Goal: Use online tool/utility: Utilize a website feature to perform a specific function

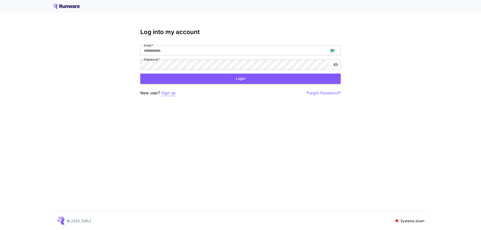
click at [169, 95] on p "Sign up" at bounding box center [168, 93] width 14 height 6
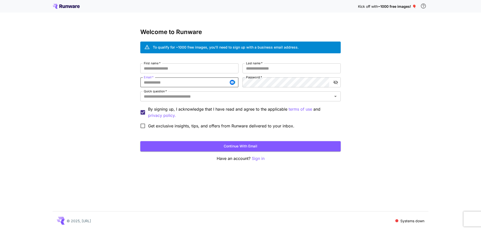
click at [176, 81] on input "Email   *" at bounding box center [189, 82] width 98 height 10
paste input "**********"
type input "**********"
click at [210, 69] on input "First name   *" at bounding box center [189, 68] width 98 height 10
type input "****"
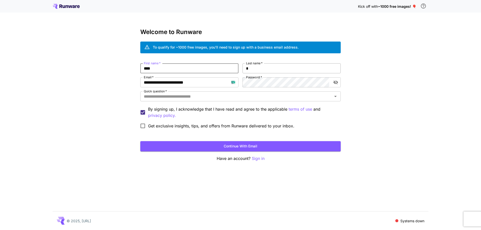
click at [266, 68] on input "*" at bounding box center [292, 68] width 98 height 10
click at [262, 93] on div "Quick question   *" at bounding box center [240, 97] width 201 height 10
type input "****"
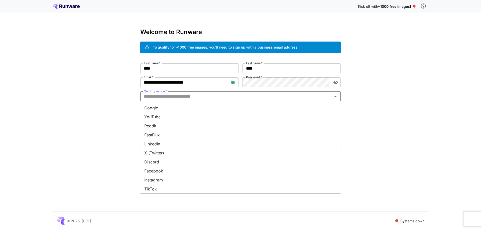
click at [265, 104] on li "Google" at bounding box center [240, 108] width 201 height 9
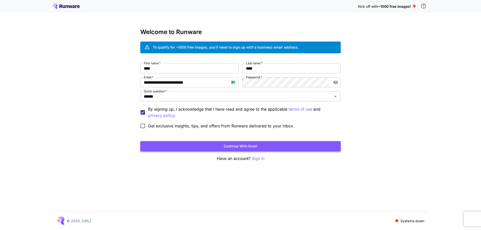
click at [253, 145] on button "Continue with email" at bounding box center [240, 146] width 201 height 10
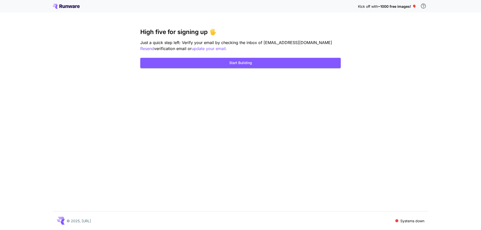
click at [239, 68] on div "Kick off with ~1000 free images! 🎈 High five for signing up 🖐️ Just a quick ste…" at bounding box center [240, 115] width 481 height 230
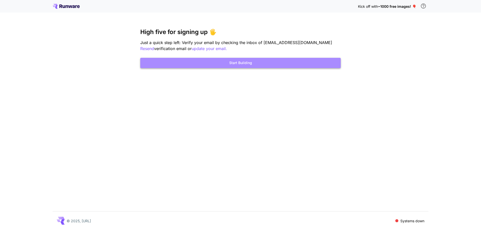
click at [243, 66] on button "Start Building" at bounding box center [240, 63] width 201 height 10
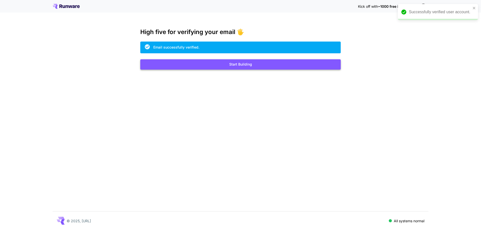
click at [246, 63] on button "Start Building" at bounding box center [240, 64] width 201 height 10
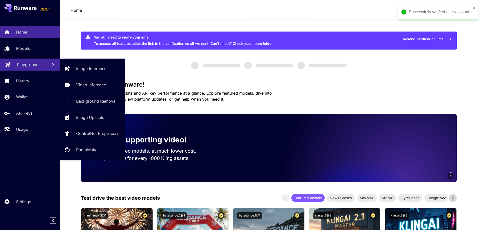
click at [30, 63] on p "Playground" at bounding box center [28, 65] width 22 height 6
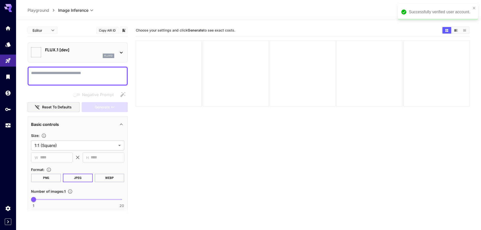
type input "**********"
click at [470, 7] on icon "close" at bounding box center [471, 8] width 4 height 4
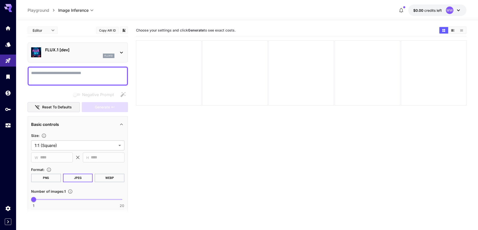
click at [445, 16] on div at bounding box center [247, 18] width 462 height 6
click at [443, 11] on button "$0.00 credits left WW" at bounding box center [437, 11] width 58 height 12
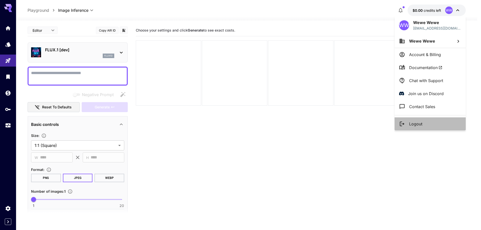
click at [427, 123] on li "Logout" at bounding box center [430, 124] width 71 height 13
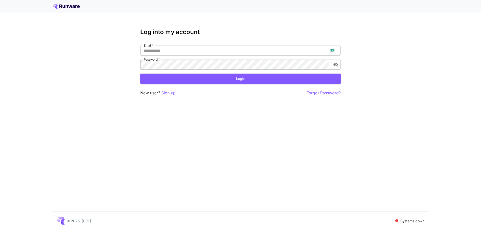
click at [173, 94] on p "Sign up" at bounding box center [168, 93] width 14 height 6
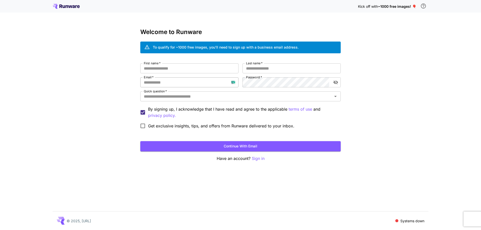
click at [165, 80] on input "Email   *" at bounding box center [189, 82] width 98 height 10
paste input "**********"
type input "**********"
click at [217, 68] on input "First name   *" at bounding box center [189, 68] width 98 height 10
type input "****"
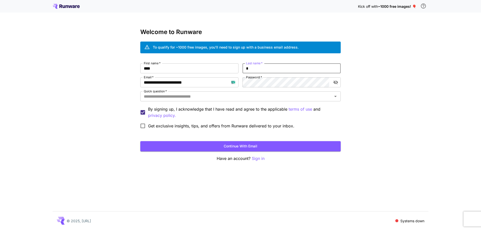
click at [261, 69] on input "*" at bounding box center [292, 68] width 98 height 10
type input "****"
click at [262, 95] on input "Quick question   *" at bounding box center [236, 96] width 189 height 7
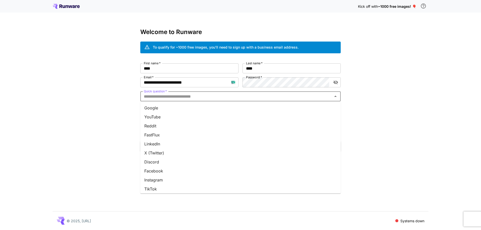
click at [260, 105] on li "Google" at bounding box center [240, 108] width 201 height 9
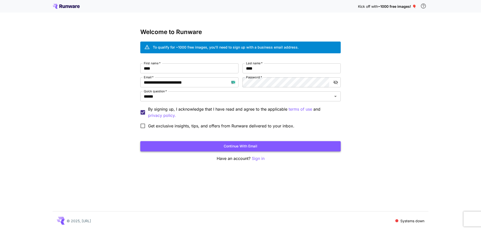
click at [260, 149] on button "Continue with email" at bounding box center [240, 146] width 201 height 10
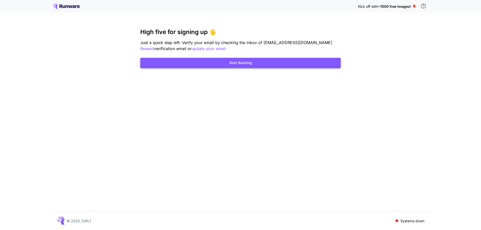
click at [236, 62] on button "Start Building" at bounding box center [240, 63] width 201 height 10
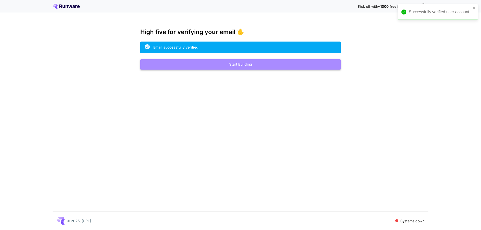
click at [308, 63] on button "Start Building" at bounding box center [240, 64] width 201 height 10
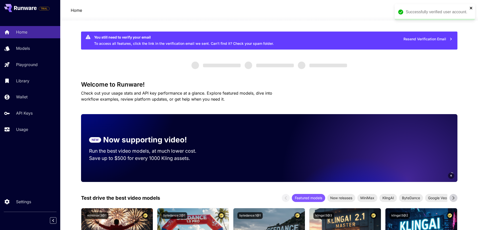
click at [469, 9] on icon "close" at bounding box center [471, 8] width 4 height 4
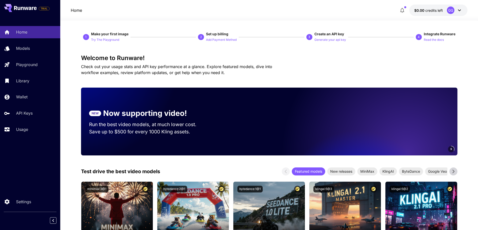
click at [442, 13] on button "$0.00 credits left QQ" at bounding box center [438, 11] width 58 height 12
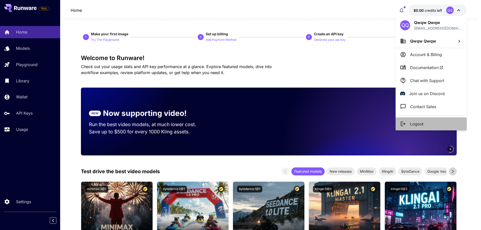
click at [439, 123] on li "Logout" at bounding box center [431, 124] width 71 height 13
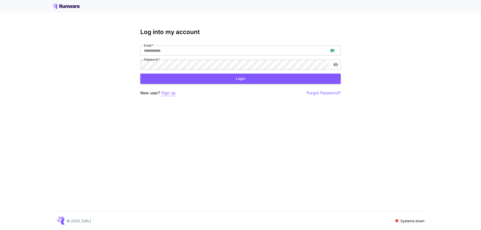
click at [173, 93] on p "Sign up" at bounding box center [168, 93] width 14 height 6
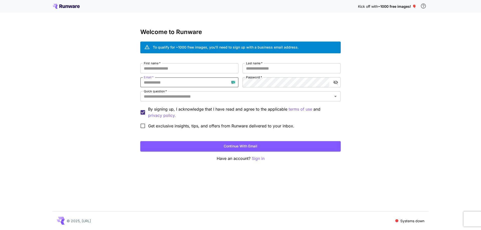
click at [182, 83] on input "Email   *" at bounding box center [189, 82] width 98 height 10
paste input "**********"
type input "**********"
click at [201, 69] on input "First name   *" at bounding box center [189, 68] width 98 height 10
type input "****"
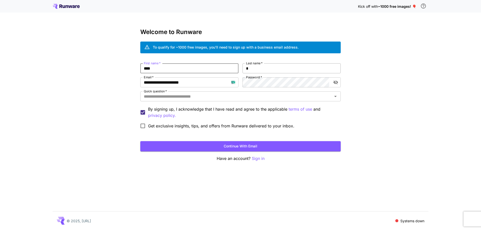
click at [275, 67] on input "*" at bounding box center [292, 68] width 98 height 10
type input "***"
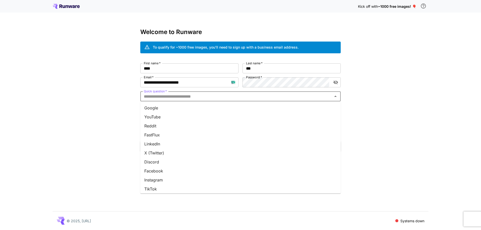
click at [272, 99] on input "Quick question   *" at bounding box center [236, 96] width 189 height 7
click at [272, 108] on li "Google" at bounding box center [240, 108] width 201 height 9
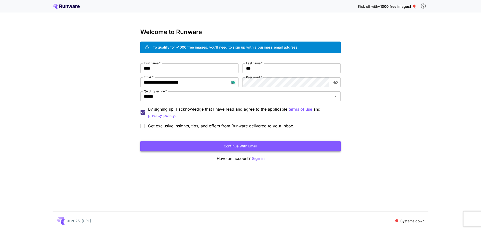
click at [258, 145] on button "Continue with email" at bounding box center [240, 146] width 201 height 10
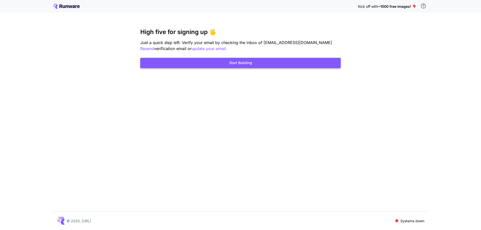
click at [224, 59] on button "Start Building" at bounding box center [240, 63] width 201 height 10
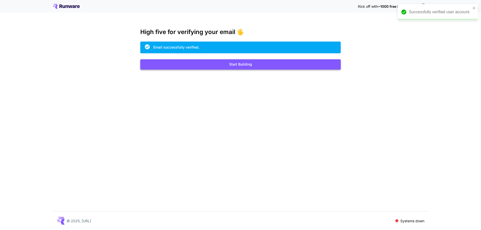
click at [222, 61] on button "Start Building" at bounding box center [240, 64] width 201 height 10
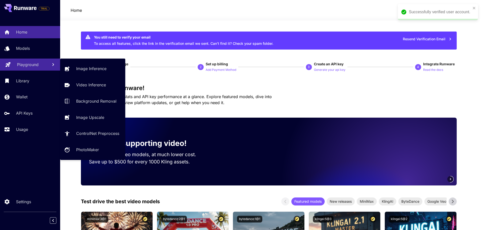
click at [35, 61] on link "Playground" at bounding box center [30, 65] width 60 height 12
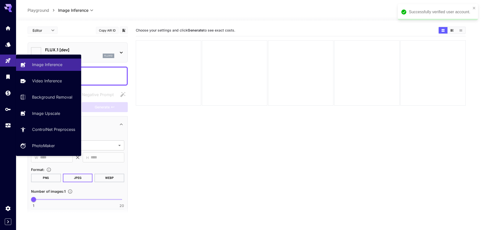
type input "**********"
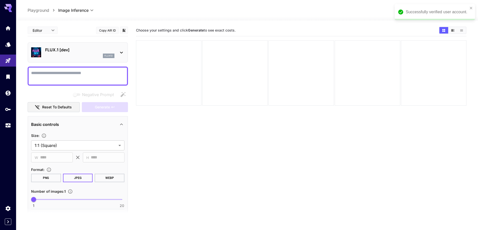
click at [473, 7] on div "Successfully verified user account." at bounding box center [434, 12] width 80 height 16
click at [76, 51] on p "FLUX.1 [dev]" at bounding box center [79, 50] width 69 height 6
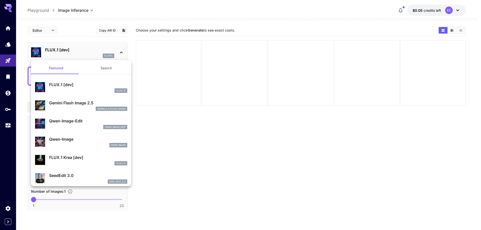
click at [103, 66] on button "Search" at bounding box center [106, 68] width 50 height 12
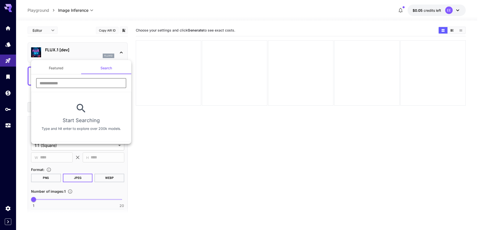
click at [93, 81] on input "text" at bounding box center [81, 83] width 90 height 10
type input "****"
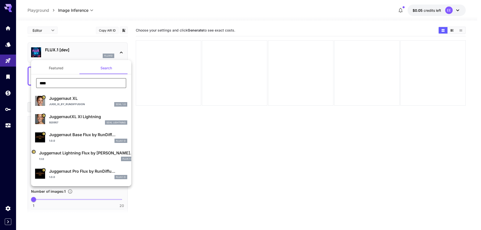
click at [95, 102] on div "Juggernaut XL Jugg_XI_by_RunDiffusion SDXL 1.0" at bounding box center [88, 101] width 78 height 11
type input "**"
type input "***"
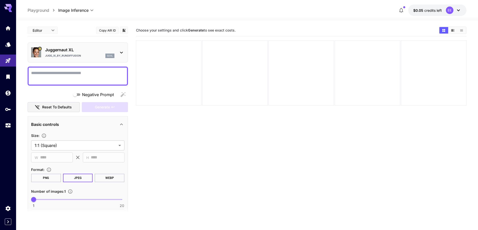
paste textarea "**********"
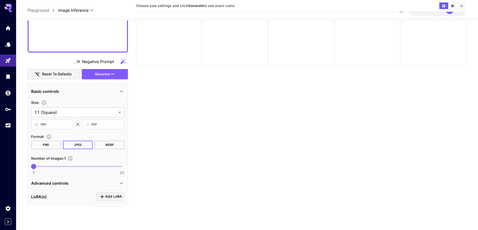
scroll to position [369, 0]
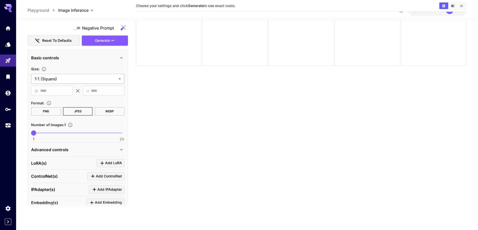
type textarea "**********"
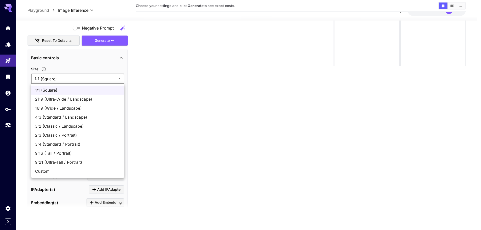
click at [88, 79] on body "**********" at bounding box center [240, 95] width 481 height 270
click at [86, 111] on span "16:9 (Wide / Landscape)" at bounding box center [77, 108] width 85 height 6
type input "**********"
type input "****"
type input "***"
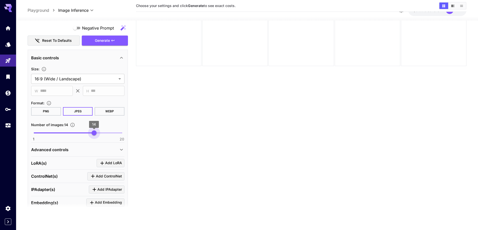
type input "**"
drag, startPoint x: 89, startPoint y: 134, endPoint x: 92, endPoint y: 134, distance: 3.1
click at [92, 134] on span "1 20 14" at bounding box center [78, 133] width 88 height 8
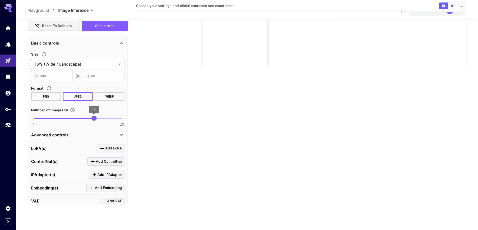
scroll to position [394, 0]
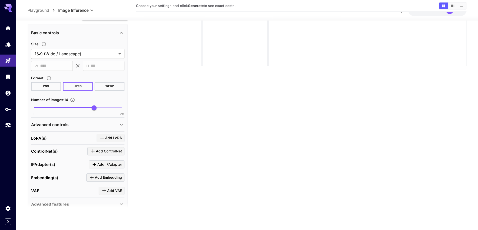
click at [93, 127] on div "Advanced controls" at bounding box center [74, 125] width 87 height 6
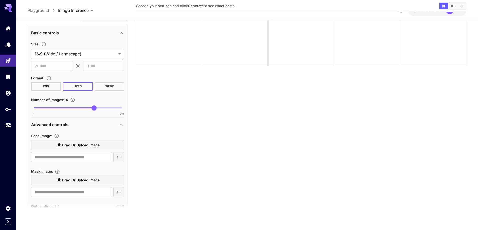
click at [89, 145] on span "Drag or upload image" at bounding box center [80, 145] width 37 height 6
click at [0, 0] on input "Drag or upload image" at bounding box center [0, 0] width 0 height 0
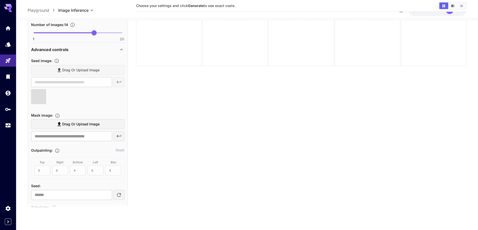
scroll to position [494, 0]
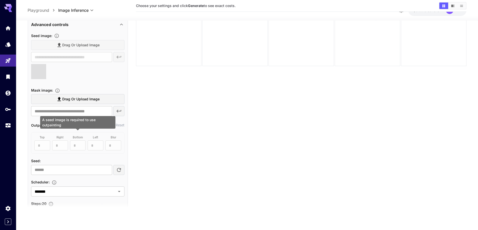
type input "**********"
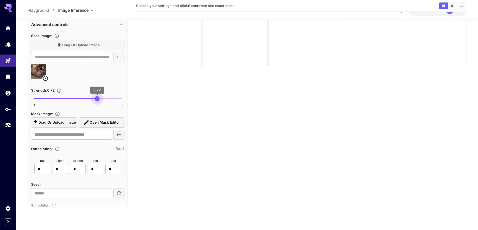
type input "****"
drag, startPoint x: 97, startPoint y: 98, endPoint x: 94, endPoint y: 99, distance: 3.4
click at [94, 99] on span "0 1 0.68" at bounding box center [78, 99] width 88 height 8
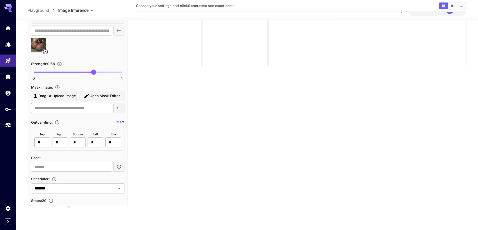
scroll to position [619, 0]
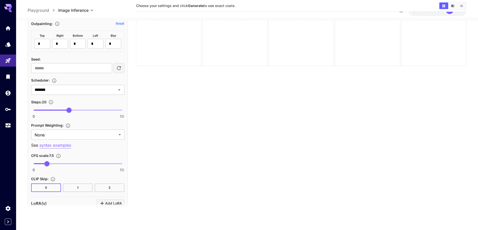
type input "**"
click at [91, 109] on span "0 50 32" at bounding box center [78, 111] width 88 height 8
type input "***"
drag, startPoint x: 39, startPoint y: 163, endPoint x: 40, endPoint y: 166, distance: 3.0
click at [40, 166] on span "0 50 3.7" at bounding box center [78, 164] width 88 height 8
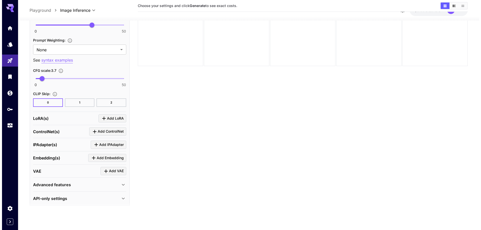
scroll to position [708, 0]
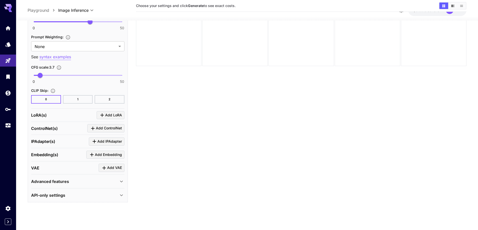
click at [114, 116] on span "Add LoRA" at bounding box center [113, 115] width 17 height 6
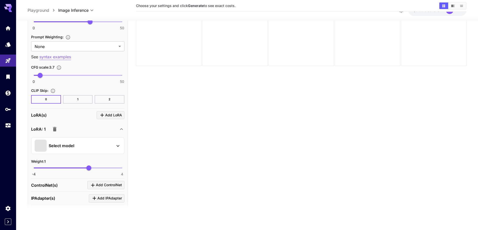
click at [106, 149] on div "Select model" at bounding box center [74, 146] width 78 height 12
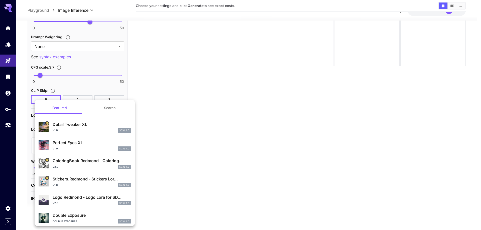
click at [113, 112] on button "Search" at bounding box center [110, 108] width 50 height 12
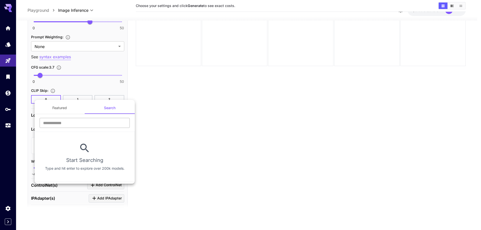
click at [107, 120] on input "text" at bounding box center [85, 123] width 90 height 10
type input "****"
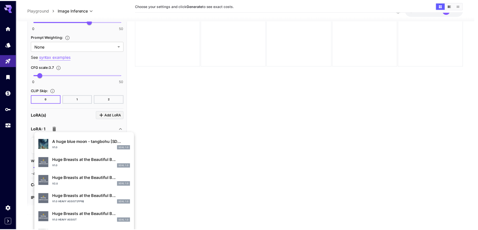
scroll to position [176, 0]
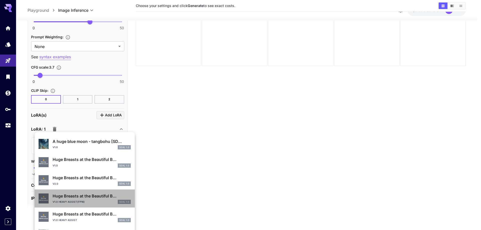
click at [95, 201] on div "v1.0 heavy assist(fp16) SDXL 1.0" at bounding box center [92, 202] width 78 height 5
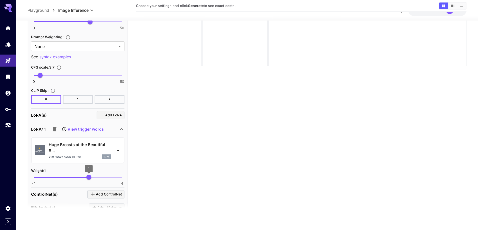
type input "****"
click at [85, 177] on span "0.68" at bounding box center [85, 177] width 5 height 5
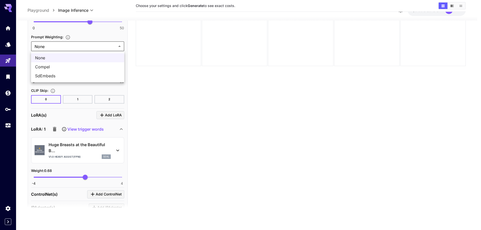
click at [66, 51] on body "**********" at bounding box center [240, 95] width 481 height 270
click at [62, 77] on span "SdEmbeds" at bounding box center [77, 76] width 85 height 6
type input "********"
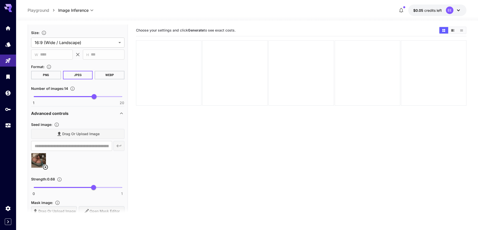
scroll to position [357, 0]
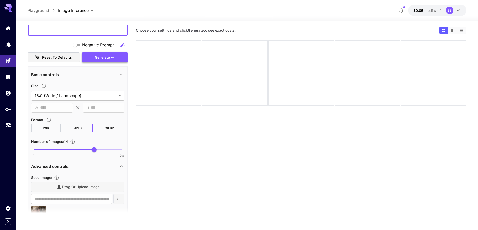
click at [103, 60] on span "Generate" at bounding box center [102, 57] width 15 height 6
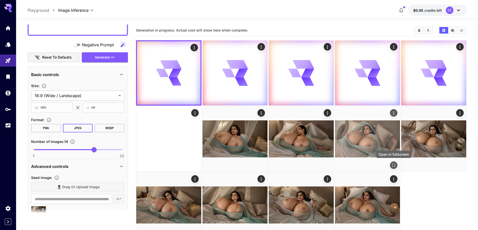
click at [394, 165] on icon "Open in fullscreen" at bounding box center [393, 165] width 5 height 5
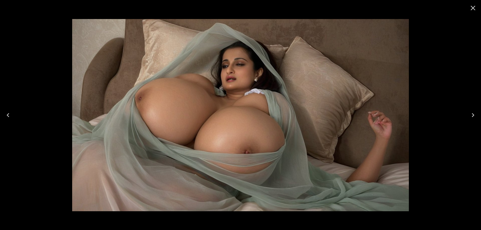
click at [472, 10] on icon "Close" at bounding box center [473, 8] width 5 height 5
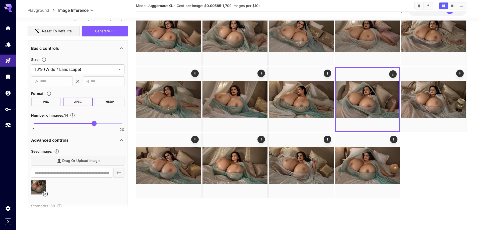
scroll to position [432, 0]
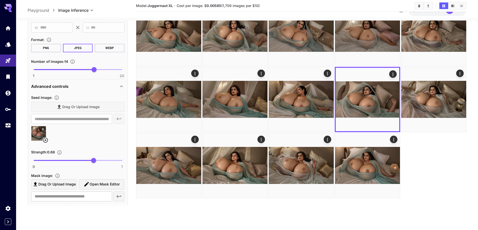
click at [44, 141] on icon at bounding box center [45, 140] width 6 height 6
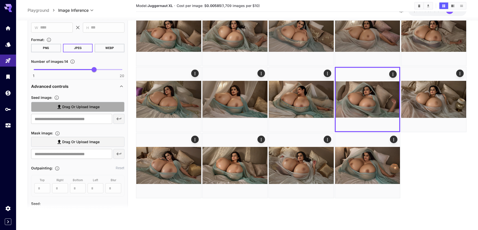
click at [88, 105] on span "Drag or upload image" at bounding box center [80, 107] width 37 height 6
click at [0, 0] on input "Drag or upload image" at bounding box center [0, 0] width 0 height 0
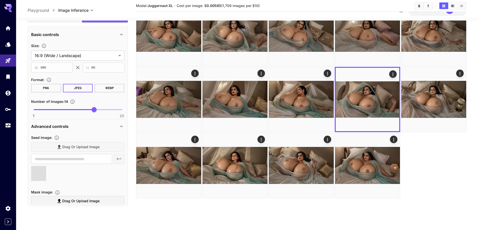
scroll to position [357, 0]
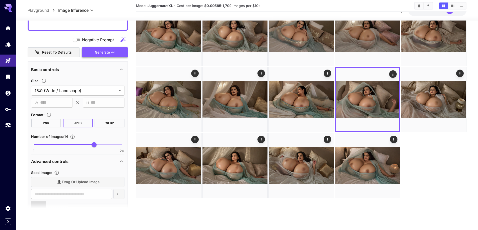
click at [97, 51] on div "Negative Prompt Reset to defaults Generate" at bounding box center [78, 46] width 100 height 23
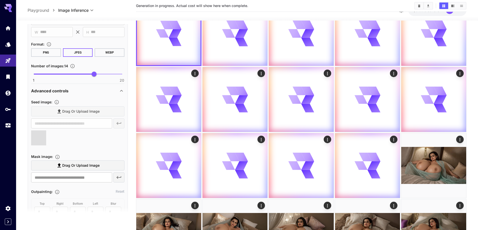
type input "**********"
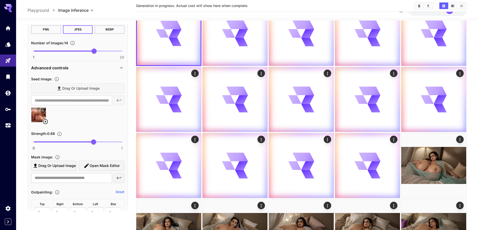
scroll to position [457, 0]
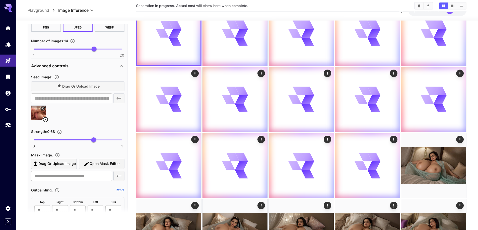
click at [47, 120] on icon at bounding box center [45, 120] width 6 height 6
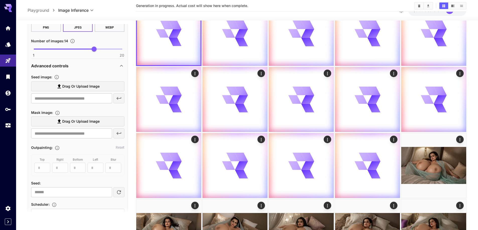
click at [100, 88] on label "Drag or upload image" at bounding box center [77, 86] width 93 height 10
click at [0, 0] on input "Drag or upload image" at bounding box center [0, 0] width 0 height 0
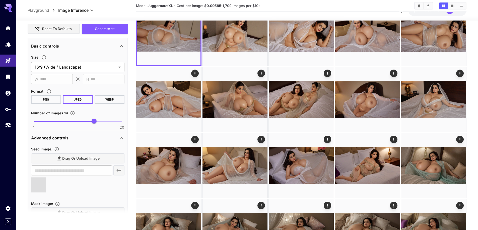
type input "**********"
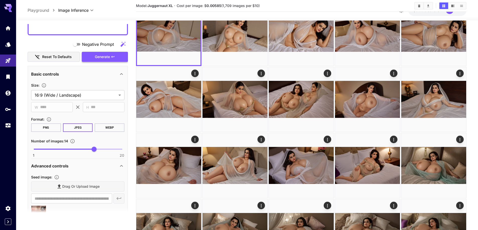
click at [96, 57] on span "Generate" at bounding box center [102, 57] width 15 height 6
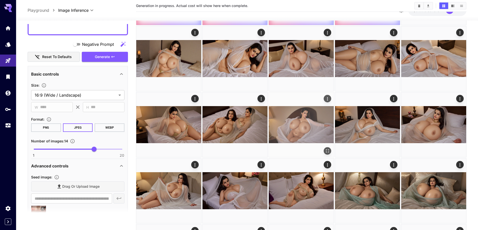
scroll to position [215, 0]
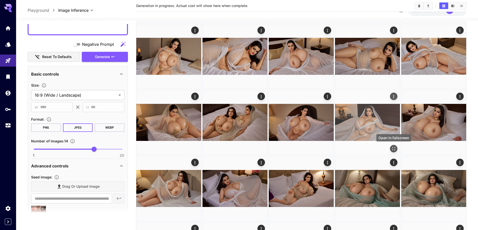
click at [393, 149] on icon "Open in fullscreen" at bounding box center [393, 148] width 5 height 5
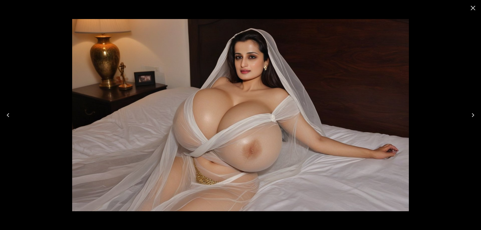
click at [469, 9] on button "Close" at bounding box center [473, 8] width 12 height 12
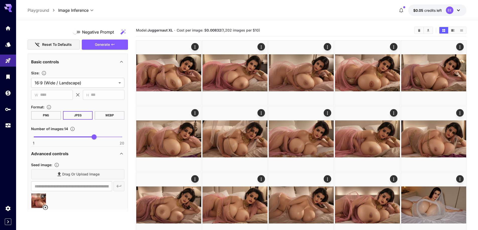
scroll to position [407, 0]
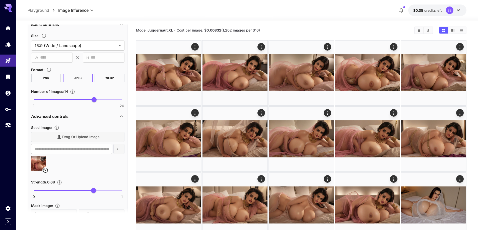
click at [46, 169] on icon at bounding box center [45, 170] width 5 height 5
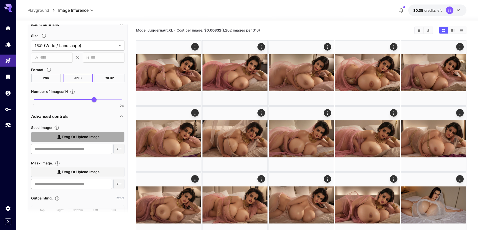
click at [84, 140] on span "Drag or upload image" at bounding box center [80, 137] width 37 height 6
click at [0, 0] on input "Drag or upload image" at bounding box center [0, 0] width 0 height 0
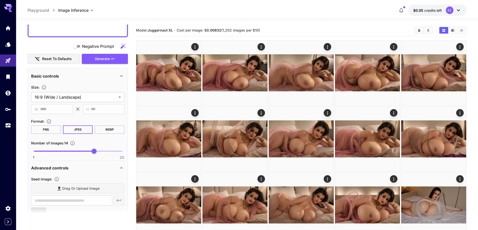
scroll to position [332, 0]
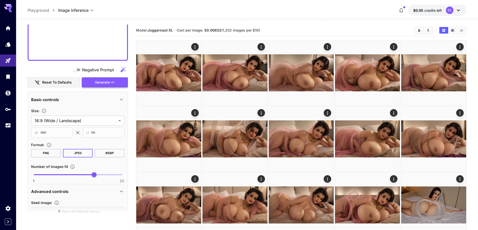
click at [116, 80] on button "Generate" at bounding box center [105, 82] width 46 height 10
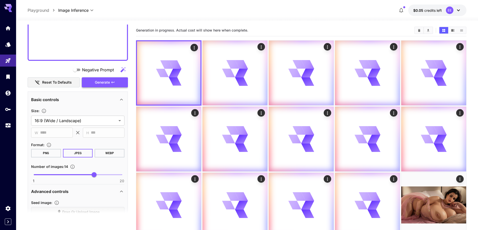
type input "**********"
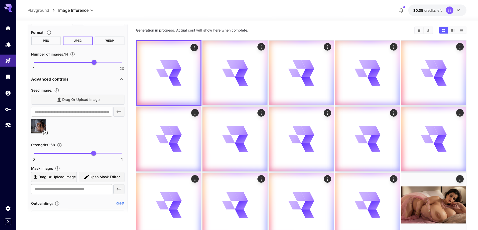
scroll to position [457, 0]
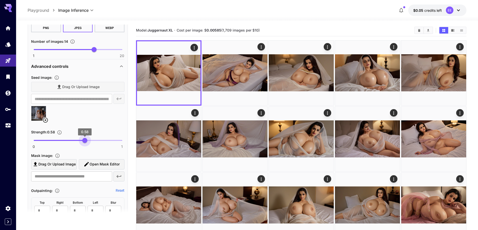
type input "****"
drag, startPoint x: 90, startPoint y: 141, endPoint x: 85, endPoint y: 142, distance: 5.0
click at [85, 142] on span "0.58" at bounding box center [84, 140] width 5 height 5
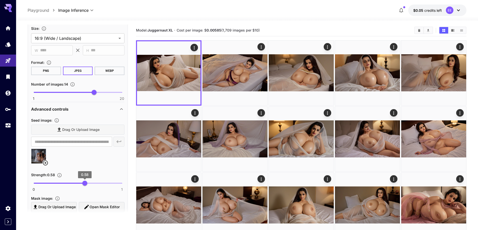
scroll to position [332, 0]
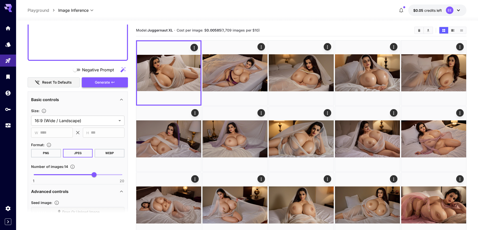
click at [102, 79] on span "Generate" at bounding box center [102, 82] width 15 height 6
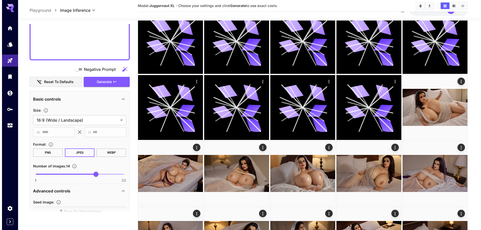
scroll to position [125, 0]
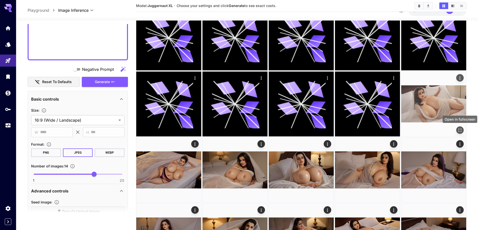
click at [458, 130] on icon "Open in fullscreen" at bounding box center [459, 130] width 3 height 3
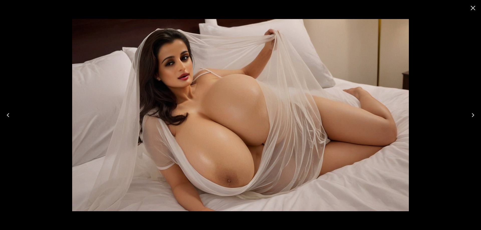
click at [478, 113] on button "Next" at bounding box center [473, 115] width 16 height 20
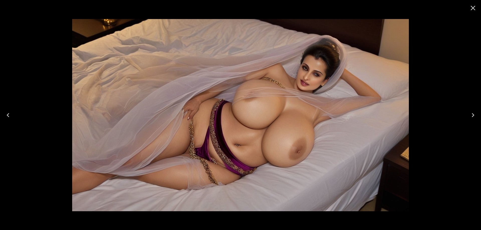
click at [478, 114] on button "Next" at bounding box center [473, 115] width 16 height 20
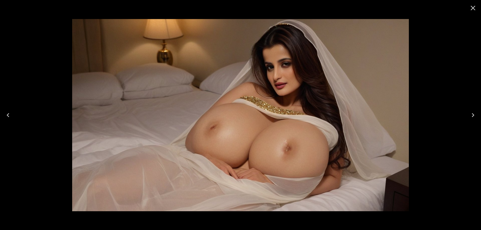
click at [470, 114] on icon "Next" at bounding box center [473, 115] width 8 height 8
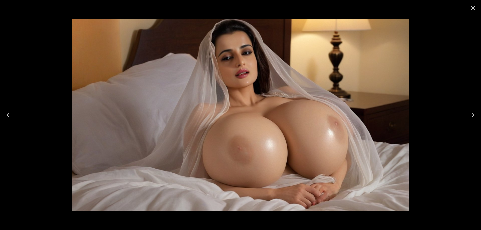
click at [470, 114] on icon "Next" at bounding box center [473, 115] width 8 height 8
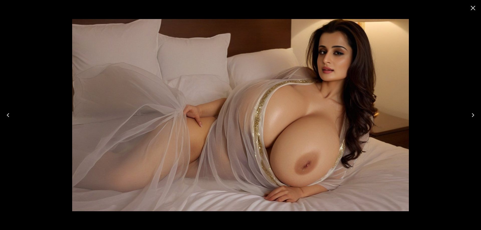
click at [469, 118] on button "Next" at bounding box center [473, 115] width 16 height 20
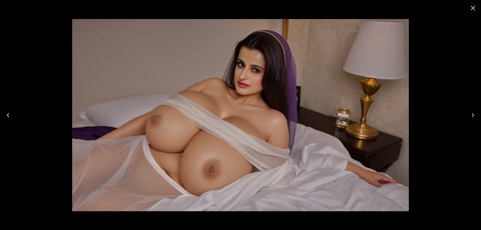
click at [468, 118] on button "Next" at bounding box center [473, 115] width 16 height 20
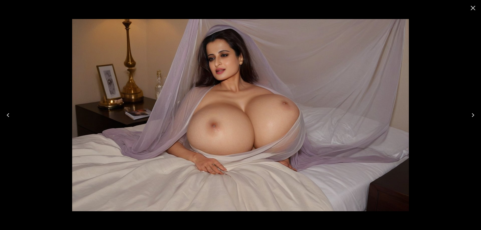
click at [481, 113] on button "Next" at bounding box center [473, 115] width 16 height 20
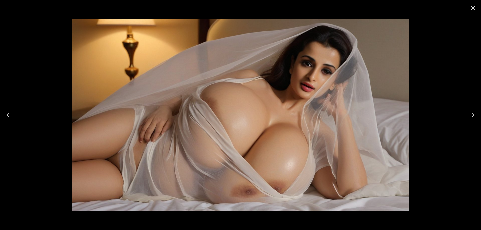
click at [477, 113] on icon "Next" at bounding box center [473, 115] width 8 height 8
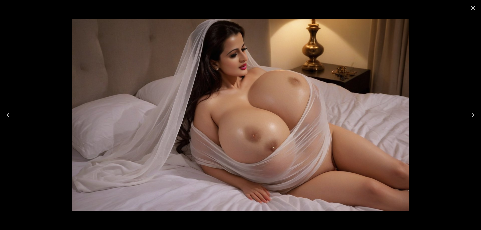
drag, startPoint x: 393, startPoint y: 110, endPoint x: 458, endPoint y: 93, distance: 67.1
click at [458, 93] on div at bounding box center [240, 115] width 481 height 230
click at [472, 121] on button "Next" at bounding box center [473, 115] width 16 height 20
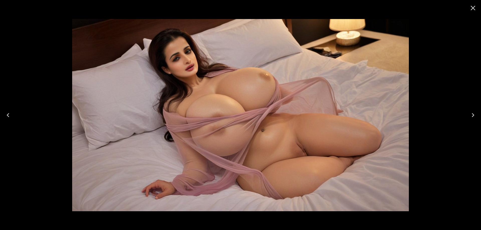
click at [477, 116] on icon "Next" at bounding box center [473, 115] width 8 height 8
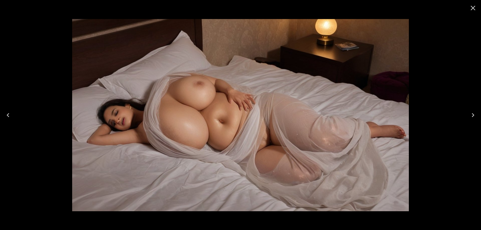
click at [477, 116] on icon "Next" at bounding box center [473, 115] width 8 height 8
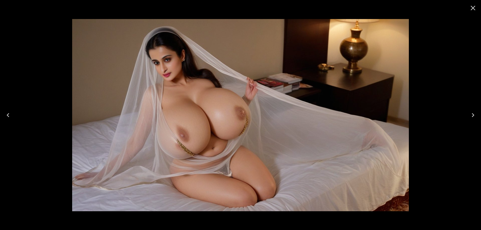
click at [469, 116] on icon "Next" at bounding box center [473, 115] width 8 height 8
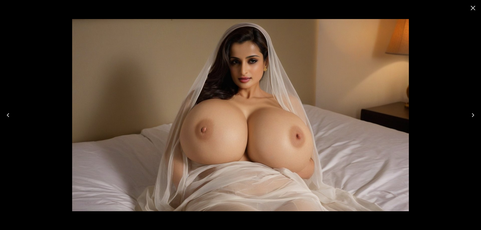
click at [471, 115] on icon "Next" at bounding box center [473, 115] width 8 height 8
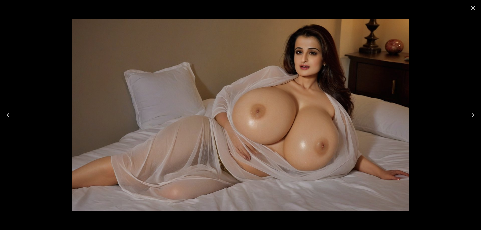
click at [476, 112] on icon "Next" at bounding box center [473, 115] width 8 height 8
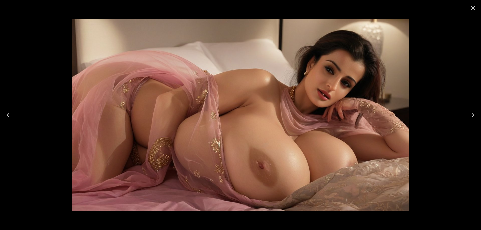
click at [476, 112] on icon "Next" at bounding box center [473, 115] width 8 height 8
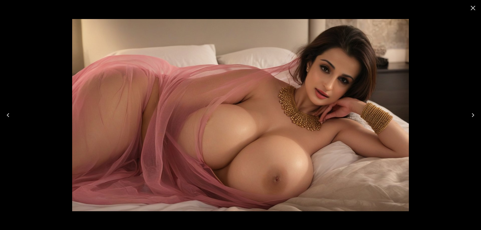
click at [476, 112] on icon "Next" at bounding box center [473, 115] width 8 height 8
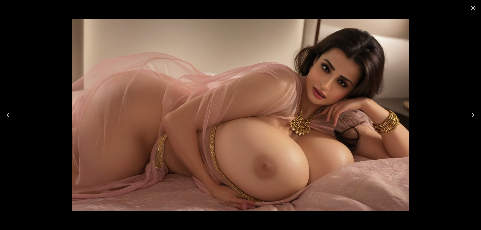
click at [473, 114] on icon "Next" at bounding box center [473, 115] width 3 height 4
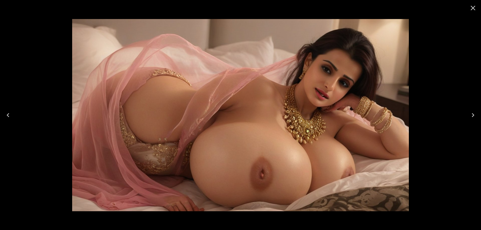
click at [473, 114] on icon "Next" at bounding box center [473, 115] width 3 height 4
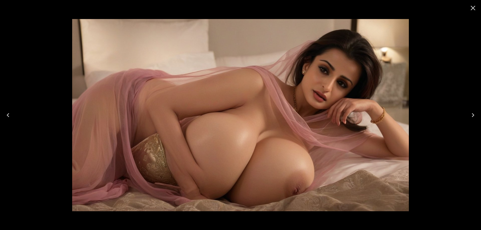
click at [473, 114] on icon "Next" at bounding box center [473, 115] width 3 height 4
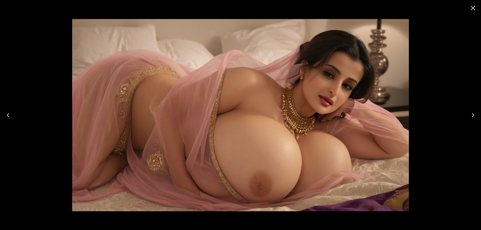
click at [471, 118] on icon "Next" at bounding box center [473, 115] width 8 height 8
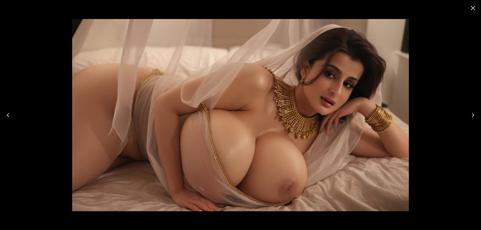
click at [471, 118] on icon "Next" at bounding box center [473, 115] width 8 height 8
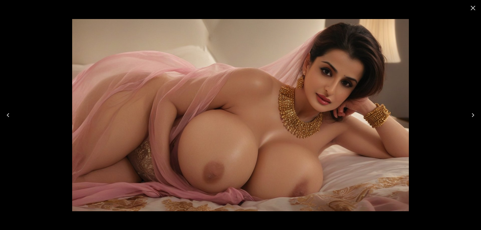
click at [471, 118] on icon "Next" at bounding box center [473, 115] width 8 height 8
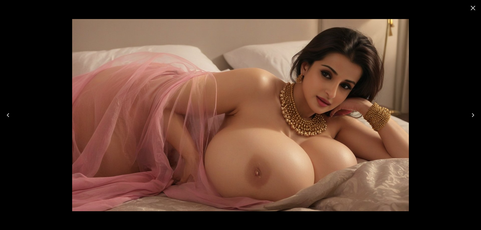
click at [471, 118] on icon "Next" at bounding box center [473, 115] width 8 height 8
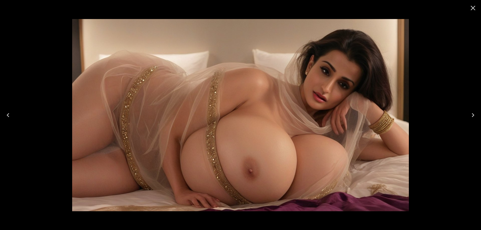
click at [471, 118] on icon "Next" at bounding box center [473, 115] width 8 height 8
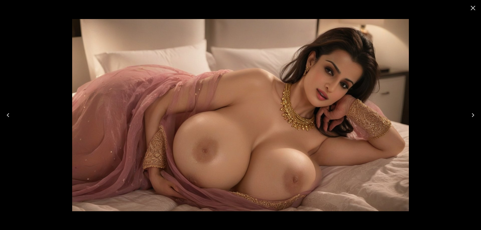
click at [471, 118] on icon "Next" at bounding box center [473, 115] width 8 height 8
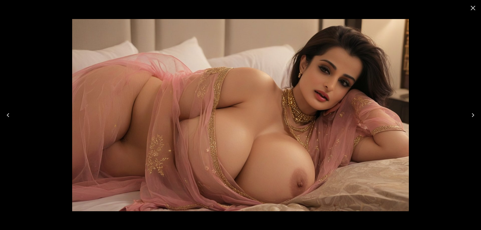
click at [471, 118] on icon "Next" at bounding box center [473, 115] width 8 height 8
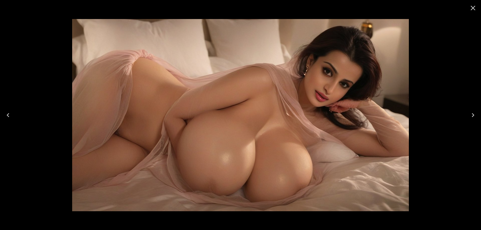
click at [471, 118] on icon "Next" at bounding box center [473, 115] width 8 height 8
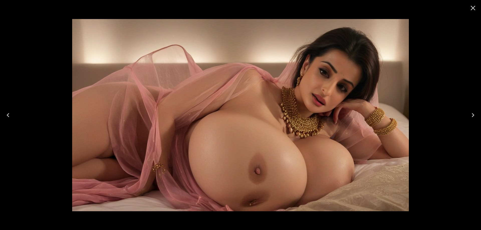
click at [471, 118] on icon "Next" at bounding box center [473, 115] width 8 height 8
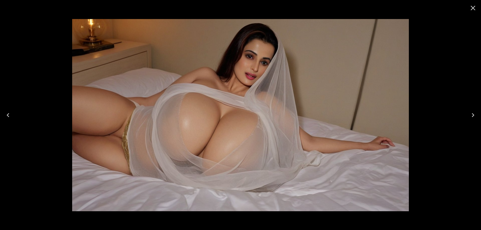
scroll to position [332, 0]
click at [468, 115] on button "Next" at bounding box center [473, 115] width 16 height 20
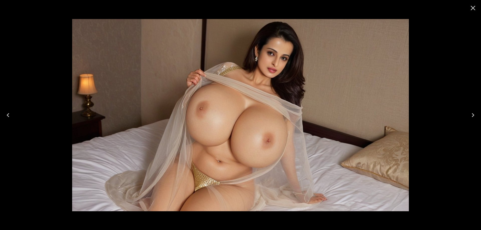
click at [468, 115] on button "Next" at bounding box center [473, 115] width 16 height 20
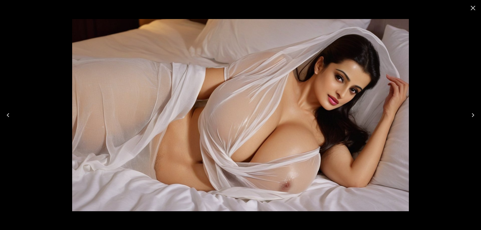
click at [15, 116] on button "Previous" at bounding box center [8, 115] width 16 height 20
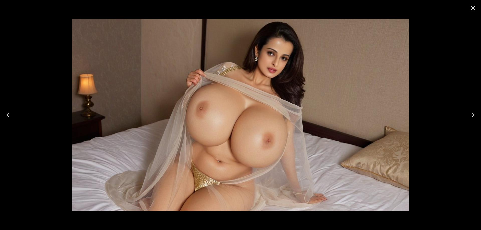
click at [473, 122] on button "Next" at bounding box center [473, 115] width 16 height 20
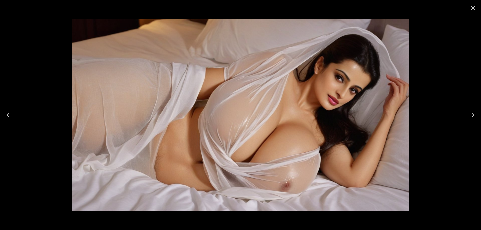
click at [473, 122] on button "Next" at bounding box center [473, 115] width 16 height 20
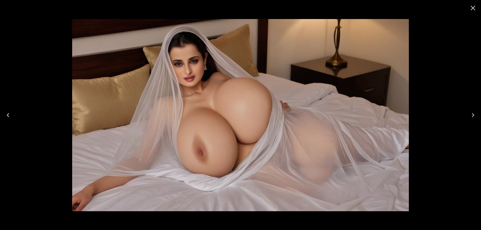
click at [478, 113] on button "Next" at bounding box center [473, 115] width 16 height 20
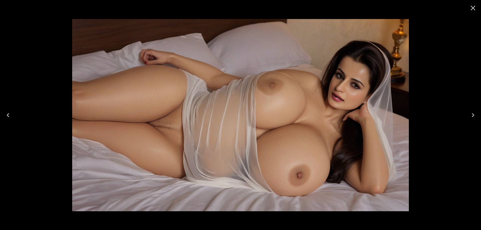
click at [478, 113] on button "Next" at bounding box center [473, 115] width 16 height 20
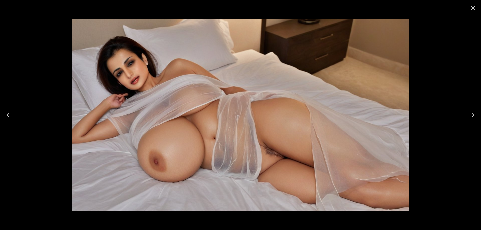
click at [478, 113] on button "Next" at bounding box center [473, 115] width 16 height 20
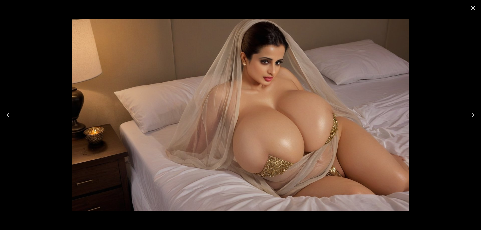
click at [472, 114] on icon "Next" at bounding box center [473, 115] width 8 height 8
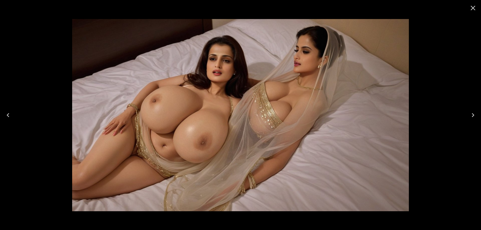
click at [473, 114] on icon "Next" at bounding box center [473, 115] width 3 height 4
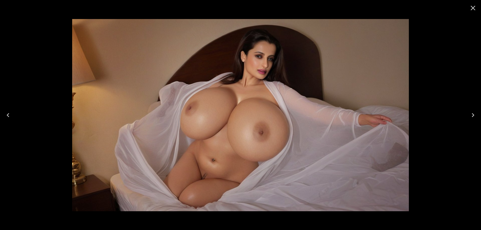
click at [473, 114] on icon "Next" at bounding box center [473, 115] width 3 height 4
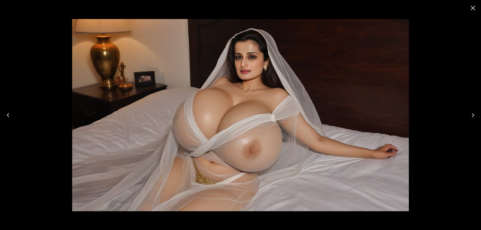
click at [11, 119] on icon "Previous" at bounding box center [8, 115] width 8 height 8
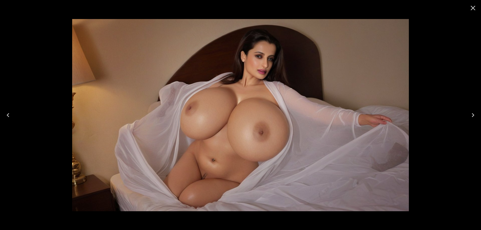
click at [472, 114] on icon "Next" at bounding box center [473, 115] width 8 height 8
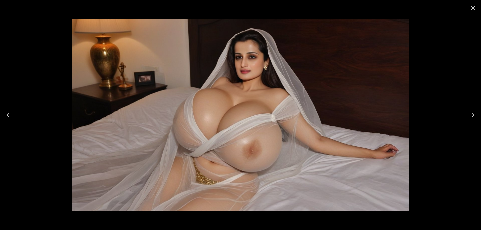
click at [477, 112] on button "Next" at bounding box center [473, 115] width 16 height 20
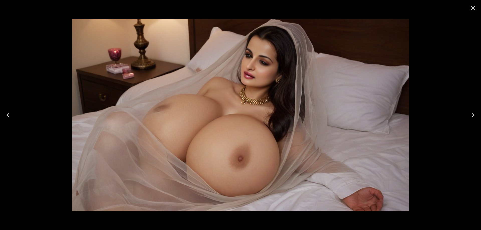
click at [477, 112] on button "Next" at bounding box center [473, 115] width 16 height 20
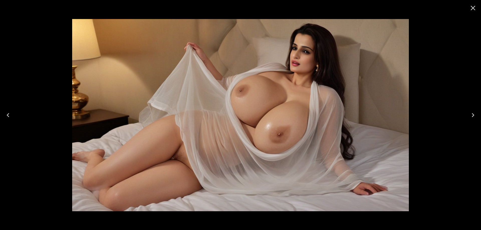
click at [477, 112] on button "Next" at bounding box center [473, 115] width 16 height 20
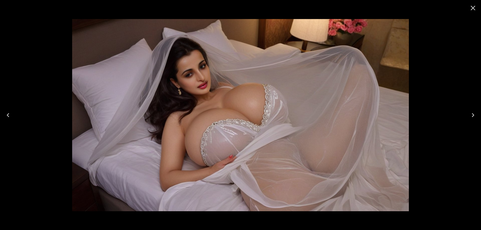
click at [473, 114] on icon "Next" at bounding box center [473, 115] width 3 height 4
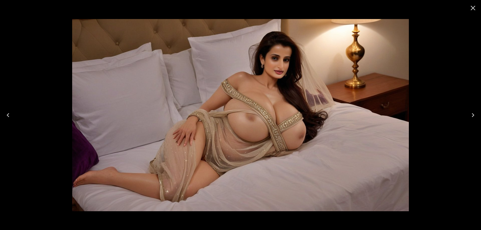
click at [473, 114] on icon "Next" at bounding box center [473, 115] width 3 height 4
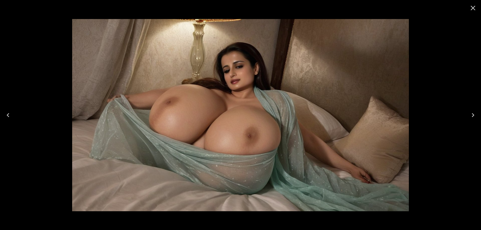
click at [471, 113] on icon "Next" at bounding box center [473, 115] width 8 height 8
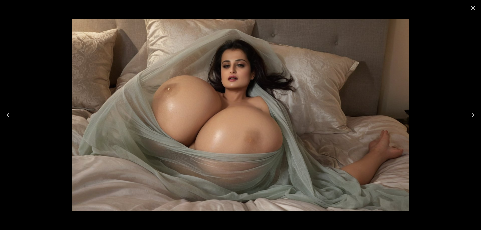
click at [475, 120] on button "Next" at bounding box center [473, 115] width 16 height 20
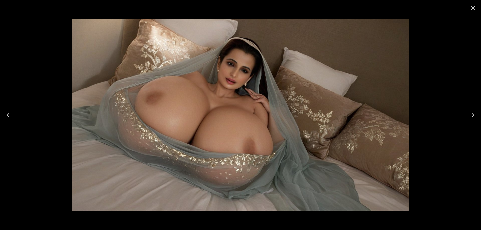
click at [475, 116] on icon "Next" at bounding box center [473, 115] width 8 height 8
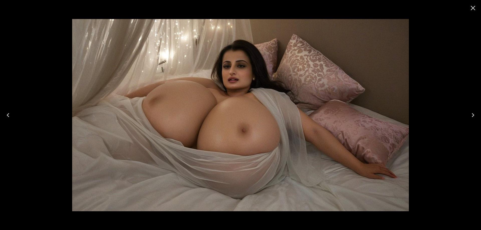
click at [471, 114] on icon "Next" at bounding box center [473, 115] width 8 height 8
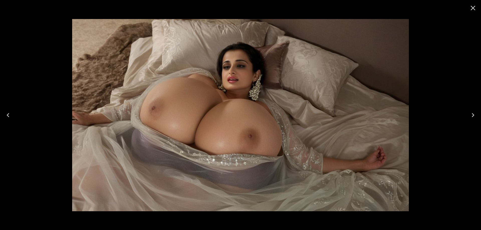
click at [473, 118] on icon "Next" at bounding box center [473, 115] width 8 height 8
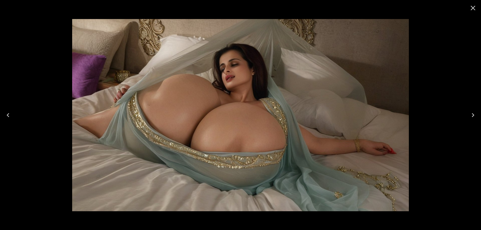
click at [472, 116] on icon "Next" at bounding box center [473, 115] width 8 height 8
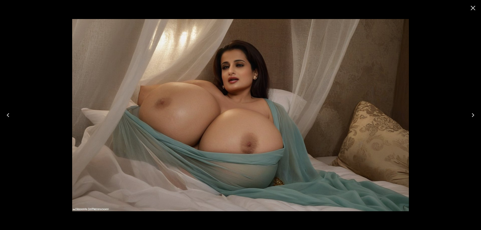
click at [475, 114] on icon "Next" at bounding box center [473, 115] width 8 height 8
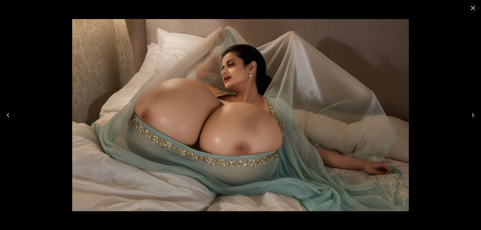
click at [475, 114] on icon "Next" at bounding box center [473, 115] width 8 height 8
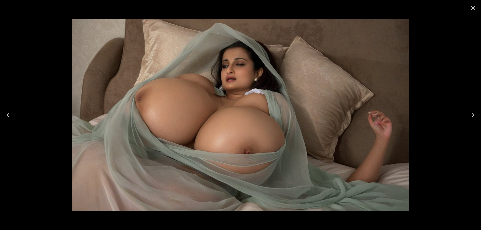
click at [472, 115] on icon "Next" at bounding box center [473, 115] width 8 height 8
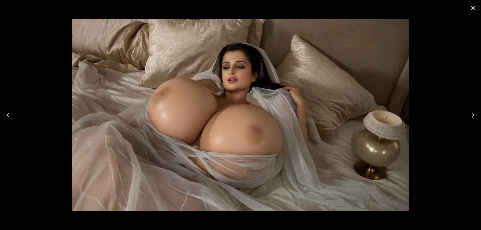
click at [464, 118] on div at bounding box center [240, 115] width 481 height 230
click at [472, 114] on icon "Next" at bounding box center [473, 115] width 3 height 4
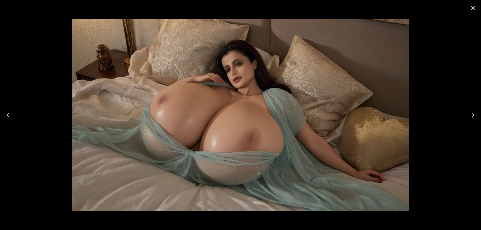
click at [472, 117] on icon "Next" at bounding box center [473, 115] width 8 height 8
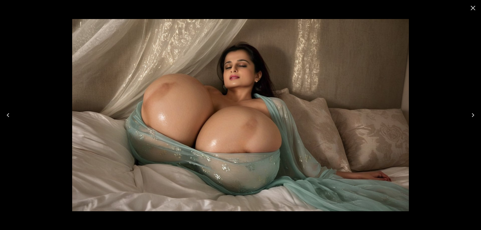
click at [472, 117] on icon "Next" at bounding box center [473, 115] width 8 height 8
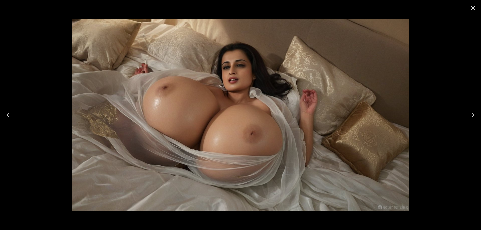
click at [471, 115] on icon "Next" at bounding box center [473, 115] width 8 height 8
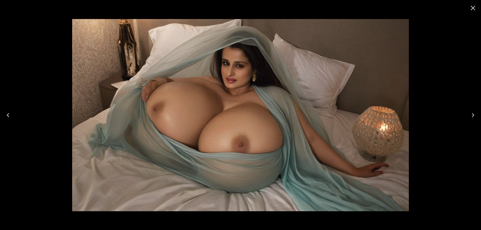
click at [471, 115] on icon "Next" at bounding box center [473, 115] width 8 height 8
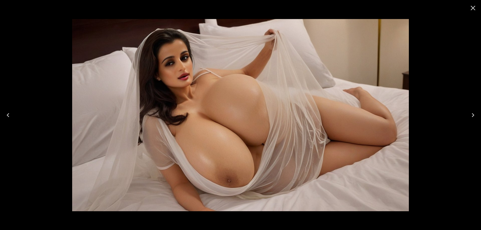
click at [4, 119] on button "Previous" at bounding box center [8, 115] width 16 height 20
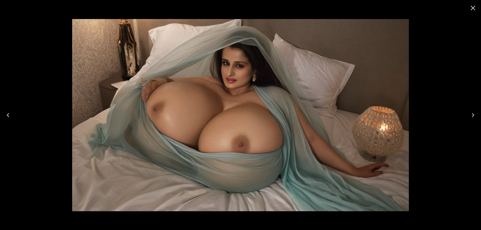
click at [471, 11] on icon "Close" at bounding box center [473, 8] width 8 height 8
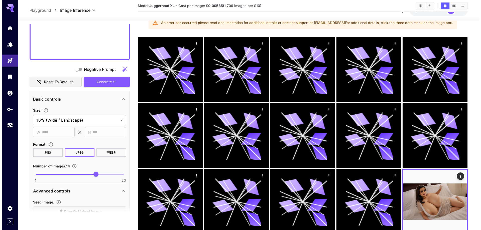
scroll to position [0, 0]
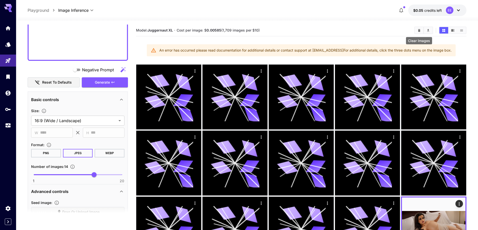
click at [418, 30] on icon "Clear Images" at bounding box center [419, 31] width 4 height 4
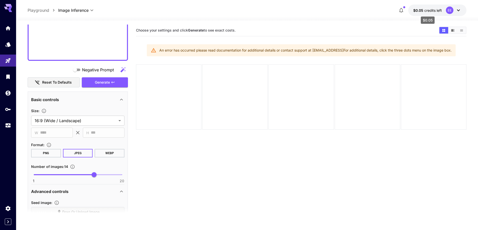
click at [438, 8] on p "$0.05 credits left" at bounding box center [427, 10] width 29 height 5
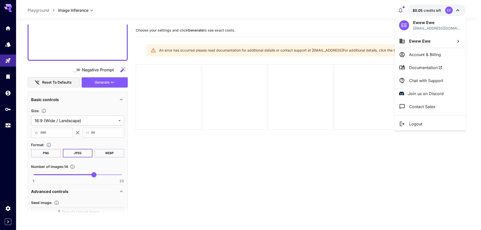
click at [408, 126] on li "Logout" at bounding box center [430, 124] width 71 height 13
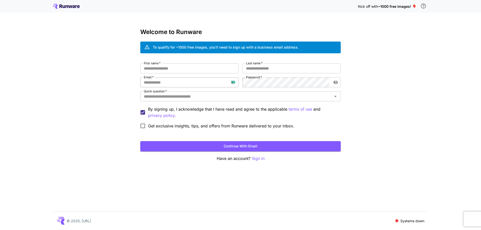
click at [171, 85] on input "Email   *" at bounding box center [189, 82] width 98 height 10
paste input "**********"
type input "**********"
click at [218, 67] on input "First name   *" at bounding box center [189, 68] width 98 height 10
type input "**"
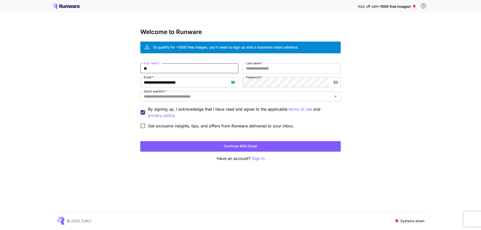
click at [271, 63] on div "**********" at bounding box center [240, 95] width 201 height 133
click at [275, 67] on input "*" at bounding box center [292, 68] width 98 height 10
click at [278, 71] on input "***" at bounding box center [292, 68] width 98 height 10
type input "****"
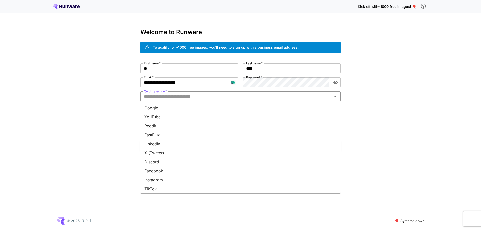
click at [271, 95] on input "Quick question   *" at bounding box center [236, 96] width 189 height 7
click at [271, 108] on li "Google" at bounding box center [240, 108] width 201 height 9
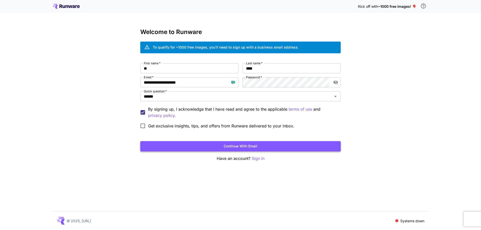
click at [269, 144] on button "Continue with email" at bounding box center [240, 146] width 201 height 10
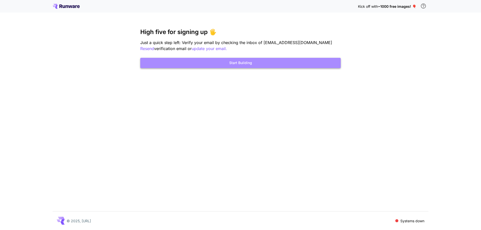
click at [225, 62] on button "Start Building" at bounding box center [240, 63] width 201 height 10
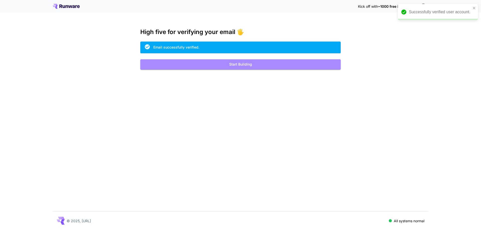
click at [221, 65] on button "Start Building" at bounding box center [240, 64] width 201 height 10
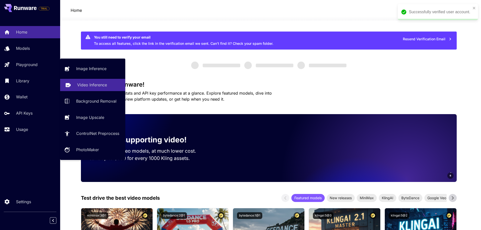
drag, startPoint x: 25, startPoint y: 64, endPoint x: 69, endPoint y: 81, distance: 47.0
click at [25, 64] on p "Playground" at bounding box center [27, 65] width 22 height 6
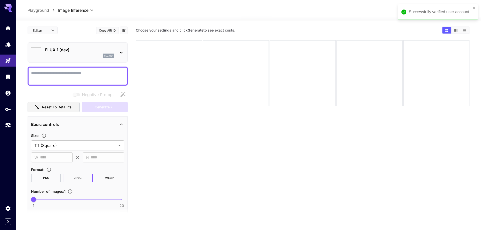
type input "**********"
drag, startPoint x: 472, startPoint y: 8, endPoint x: 469, endPoint y: 11, distance: 3.2
click at [471, 8] on icon "close" at bounding box center [471, 8] width 4 height 4
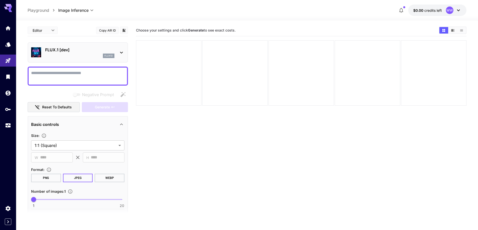
click at [415, 13] on button "$0.00 credits left WW" at bounding box center [437, 11] width 58 height 12
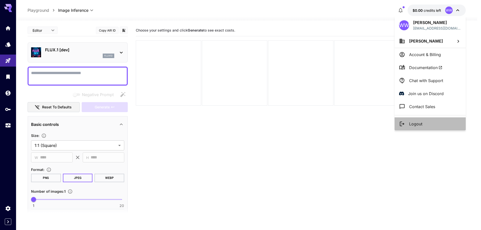
click at [430, 126] on li "Logout" at bounding box center [430, 124] width 71 height 13
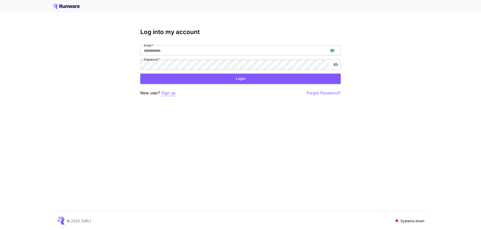
click at [170, 95] on p "Sign up" at bounding box center [168, 93] width 14 height 6
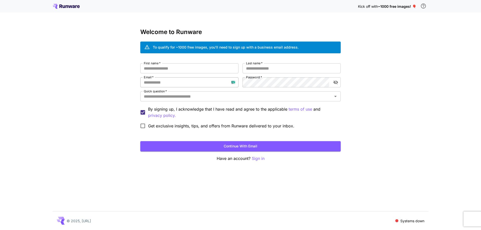
click at [174, 84] on input "Email   *" at bounding box center [189, 82] width 98 height 10
paste input "**********"
type input "**********"
click at [198, 66] on input "First name   *" at bounding box center [189, 68] width 98 height 10
type input "******"
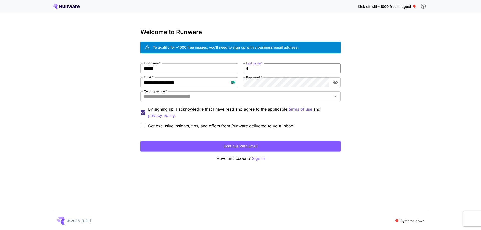
click at [250, 71] on input "*" at bounding box center [292, 68] width 98 height 10
type input "*****"
click at [252, 98] on input "Quick question   *" at bounding box center [236, 96] width 189 height 7
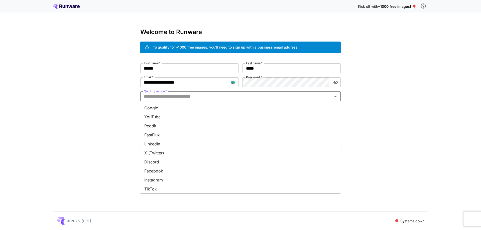
click at [251, 107] on li "Google" at bounding box center [240, 108] width 201 height 9
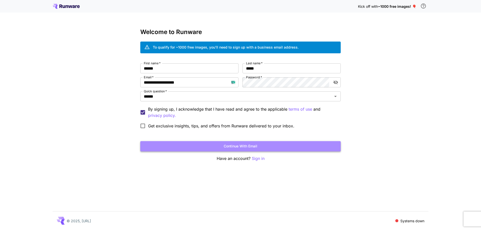
click at [239, 149] on button "Continue with email" at bounding box center [240, 146] width 201 height 10
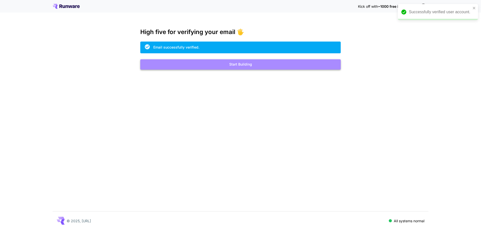
click at [248, 66] on button "Start Building" at bounding box center [240, 64] width 201 height 10
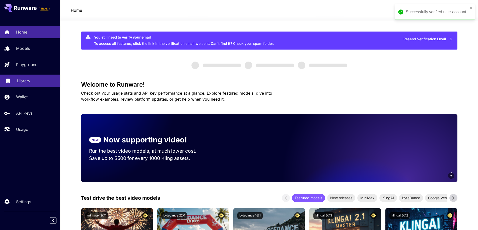
click at [23, 83] on p "Library" at bounding box center [23, 81] width 13 height 6
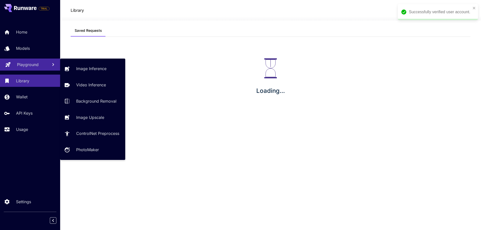
click at [28, 66] on p "Playground" at bounding box center [28, 65] width 22 height 6
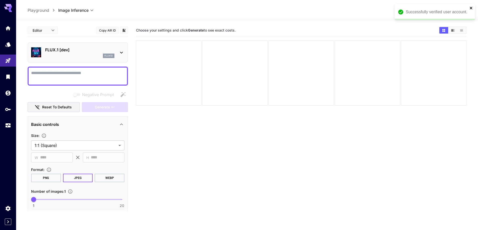
click at [470, 9] on icon "close" at bounding box center [471, 8] width 4 height 4
click at [434, 12] on span "credits left" at bounding box center [433, 10] width 18 height 4
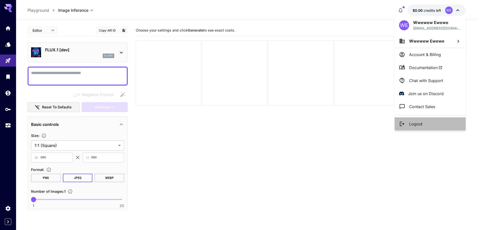
click at [431, 120] on li "Logout" at bounding box center [430, 124] width 71 height 13
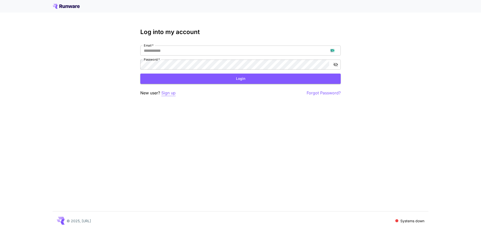
click at [171, 95] on p "Sign up" at bounding box center [168, 93] width 14 height 6
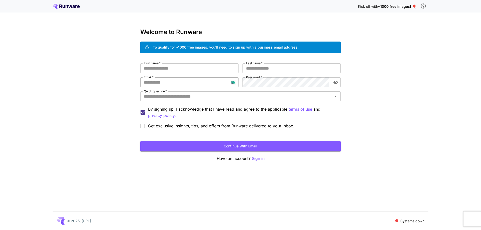
click at [181, 82] on input "Email   *" at bounding box center [189, 82] width 98 height 10
paste input "**********"
type input "**********"
click at [226, 72] on input "First name   *" at bounding box center [189, 68] width 98 height 10
type input "****"
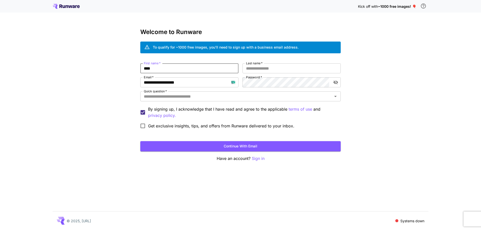
click at [269, 62] on div "**********" at bounding box center [240, 95] width 201 height 133
click at [271, 67] on input "*" at bounding box center [292, 68] width 98 height 10
type input "*****"
click at [259, 97] on input "Quick question   *" at bounding box center [236, 96] width 189 height 7
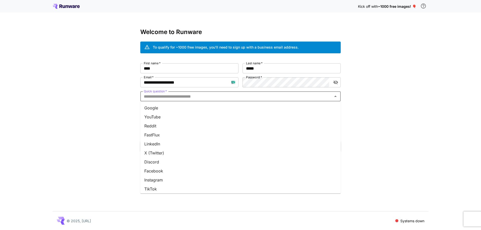
click at [259, 111] on li "Google" at bounding box center [240, 108] width 201 height 9
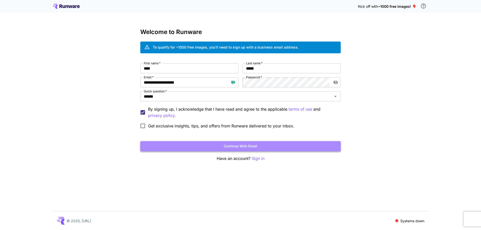
click at [259, 143] on button "Continue with email" at bounding box center [240, 146] width 201 height 10
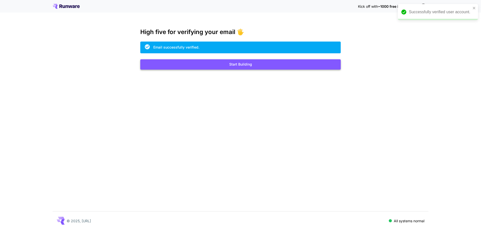
click at [240, 66] on button "Start Building" at bounding box center [240, 64] width 201 height 10
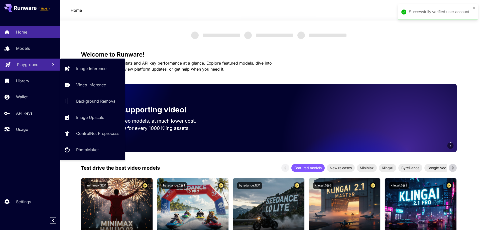
click at [28, 67] on p "Playground" at bounding box center [28, 65] width 22 height 6
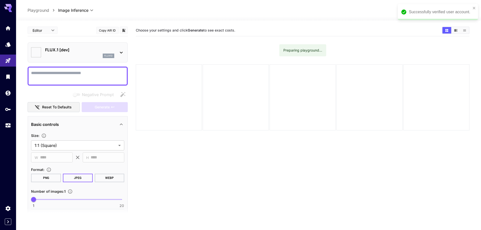
type input "**********"
click at [468, 8] on div "Successfully verified user account." at bounding box center [432, 12] width 73 height 9
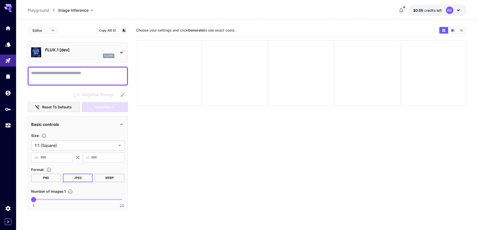
click at [62, 52] on p "FLUX.1 [dev]" at bounding box center [79, 50] width 69 height 6
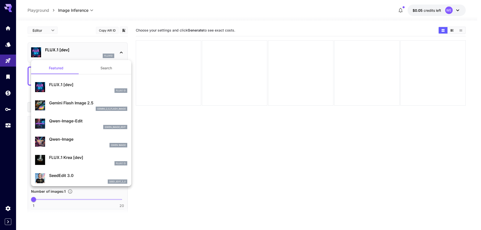
click at [99, 70] on button "Search" at bounding box center [106, 68] width 50 height 12
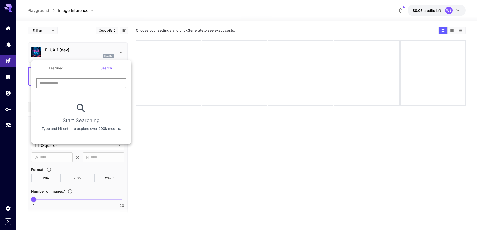
click at [91, 81] on input "text" at bounding box center [81, 83] width 90 height 10
type input "****"
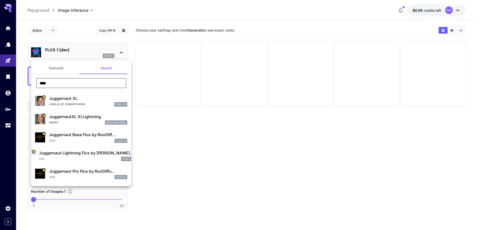
click at [83, 103] on p "Jugg_XI_by_RunDiffusion" at bounding box center [67, 105] width 36 height 4
type input "**"
type input "***"
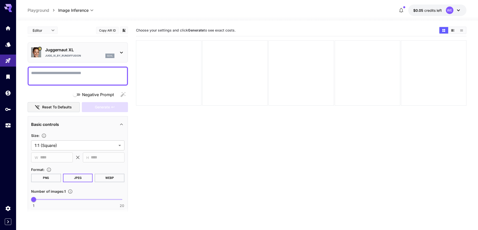
click at [112, 76] on textarea "Negative Prompt" at bounding box center [77, 76] width 93 height 12
paste textarea "**********"
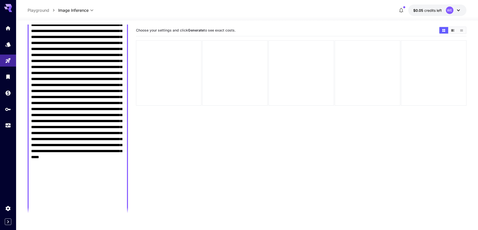
scroll to position [326, 0]
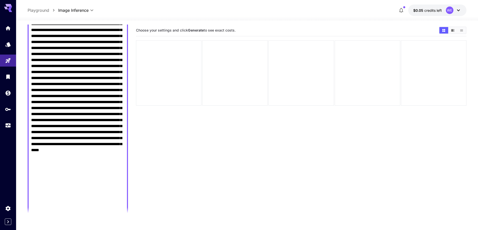
drag, startPoint x: 68, startPoint y: 85, endPoint x: 123, endPoint y: 180, distance: 109.8
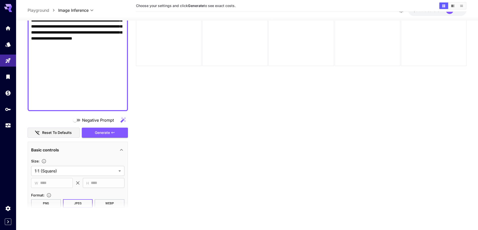
scroll to position [351, 0]
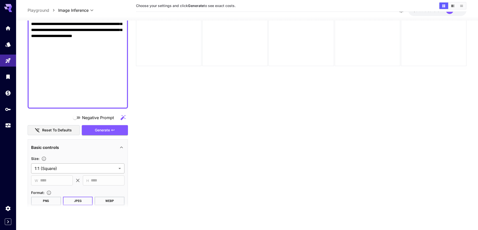
type textarea "**********"
click at [87, 172] on body "**********" at bounding box center [239, 95] width 478 height 270
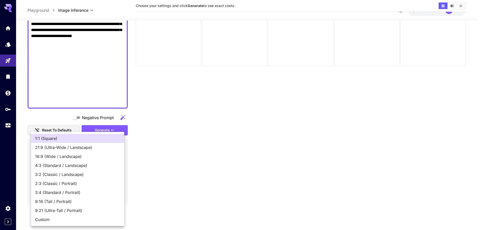
click at [89, 160] on li "16:9 (Wide / Landscape)" at bounding box center [77, 156] width 93 height 9
type input "**********"
type input "****"
type input "***"
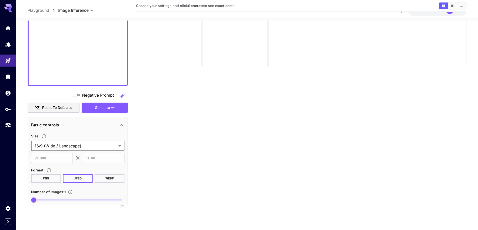
scroll to position [426, 0]
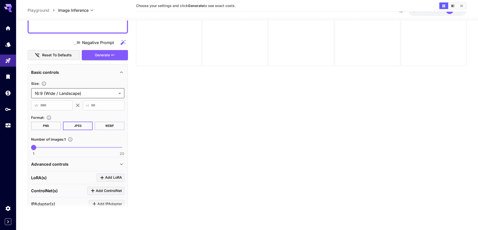
type input "**"
click at [94, 148] on span "1 20 14" at bounding box center [78, 148] width 88 height 8
click at [86, 163] on div "Advanced controls" at bounding box center [74, 164] width 87 height 6
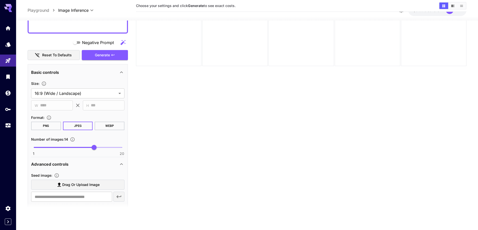
click at [87, 188] on label "Drag or upload image" at bounding box center [77, 185] width 93 height 10
click at [0, 0] on input "Drag or upload image" at bounding box center [0, 0] width 0 height 0
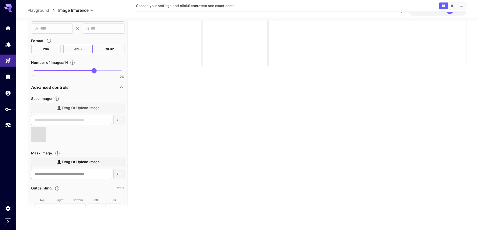
type input "**********"
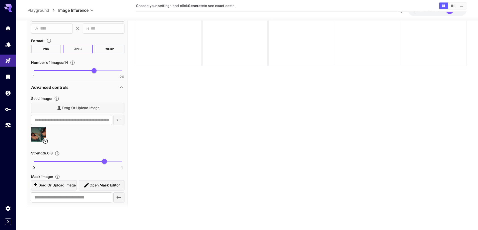
scroll to position [527, 0]
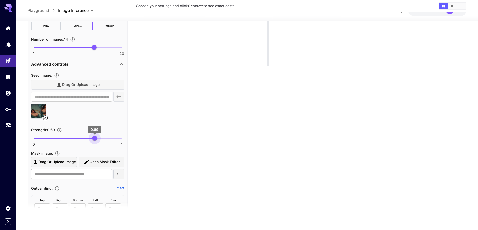
type input "****"
drag, startPoint x: 101, startPoint y: 137, endPoint x: 95, endPoint y: 139, distance: 6.1
click at [95, 139] on span "0.69" at bounding box center [94, 138] width 5 height 5
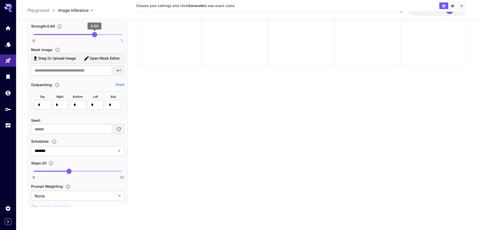
scroll to position [652, 0]
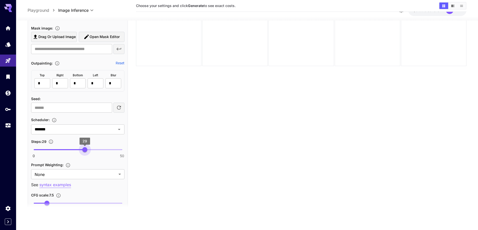
type input "**"
drag, startPoint x: 95, startPoint y: 149, endPoint x: 84, endPoint y: 154, distance: 12.2
click at [84, 154] on span "0 50 29" at bounding box center [78, 150] width 88 height 8
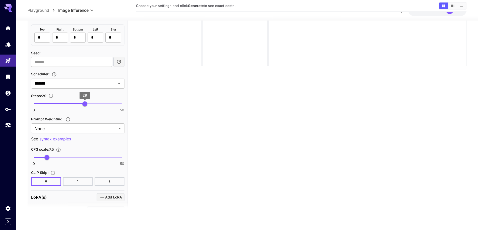
scroll to position [702, 0]
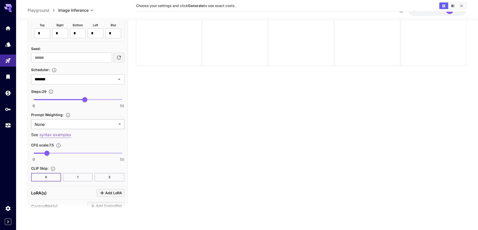
click at [85, 124] on body "**********" at bounding box center [239, 95] width 478 height 270
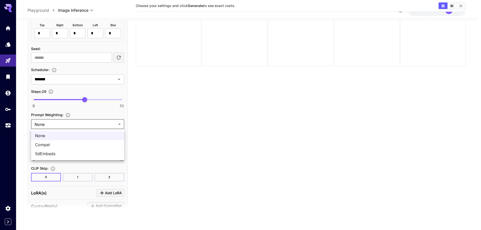
click at [76, 156] on span "SdEmbeds" at bounding box center [77, 154] width 85 height 6
type input "********"
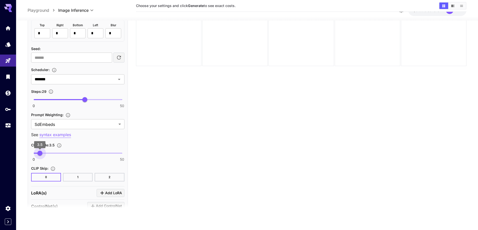
type input "***"
click at [40, 155] on span "0 50 3.7" at bounding box center [78, 154] width 88 height 8
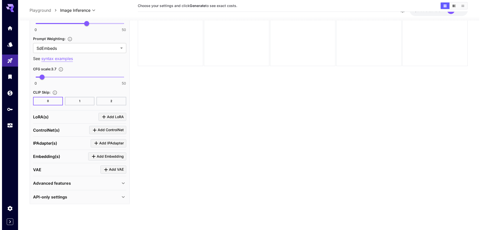
scroll to position [780, 0]
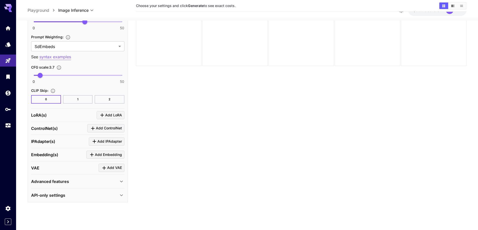
click at [113, 109] on div "LoRA(s) Add LoRA" at bounding box center [77, 115] width 93 height 13
click at [113, 114] on span "Add LoRA" at bounding box center [113, 115] width 17 height 6
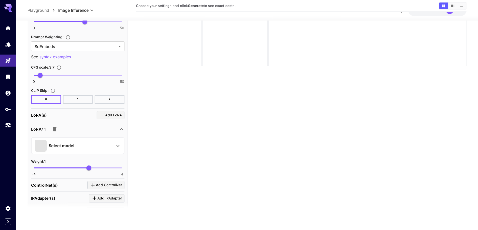
click at [89, 147] on div "Select model" at bounding box center [74, 146] width 78 height 12
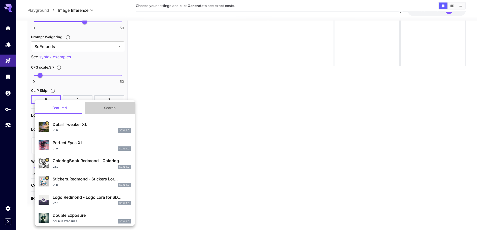
click at [109, 109] on button "Search" at bounding box center [110, 108] width 50 height 12
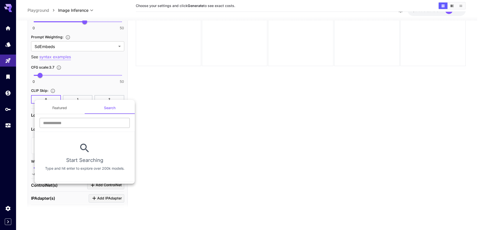
click at [103, 123] on input "text" at bounding box center [85, 123] width 90 height 10
type input "****"
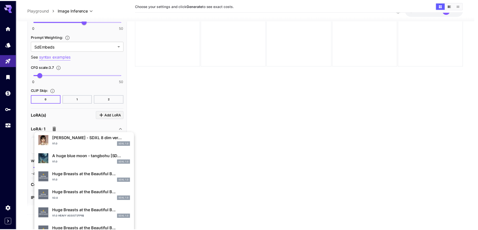
scroll to position [176, 0]
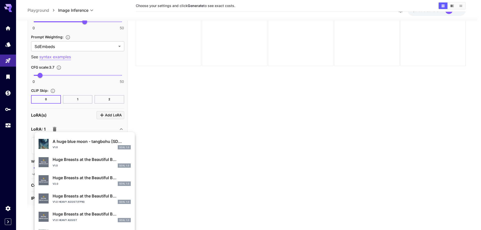
click at [89, 194] on p "Huge Breasts at the Beautiful B..." at bounding box center [92, 196] width 78 height 6
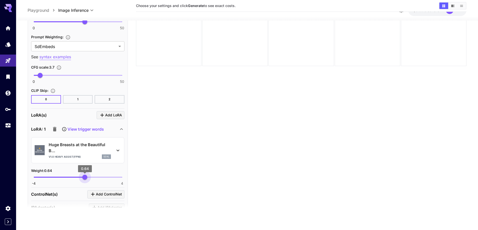
type input "****"
click at [85, 180] on span "0.61" at bounding box center [84, 177] width 5 height 5
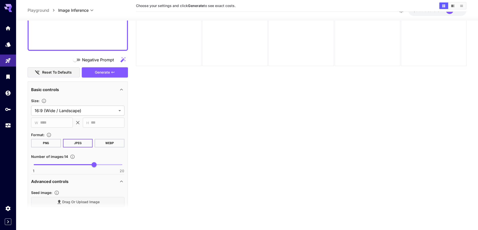
scroll to position [329, 0]
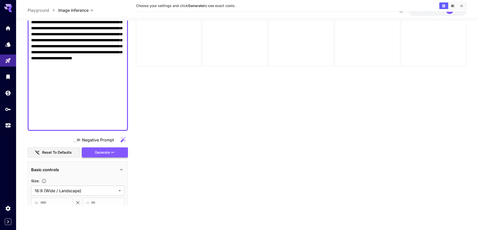
click at [96, 151] on span "Generate" at bounding box center [102, 153] width 15 height 6
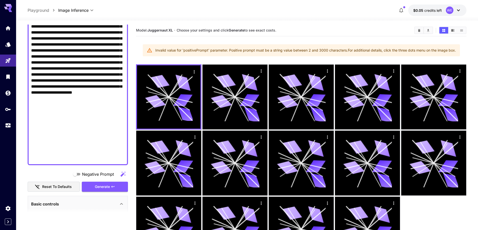
scroll to position [279, 0]
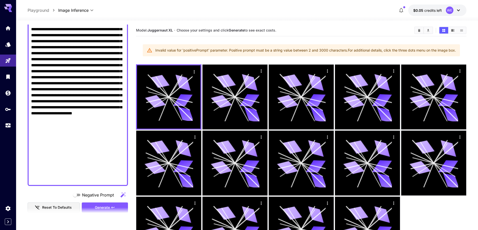
drag, startPoint x: 104, startPoint y: 150, endPoint x: 123, endPoint y: 177, distance: 32.3
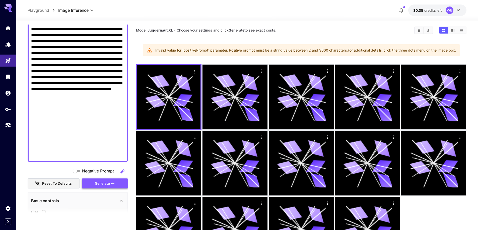
type textarea "**********"
click at [109, 184] on span "Generate" at bounding box center [102, 184] width 15 height 6
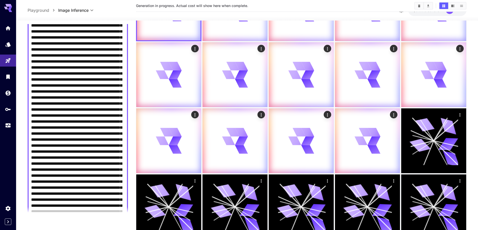
scroll to position [75, 0]
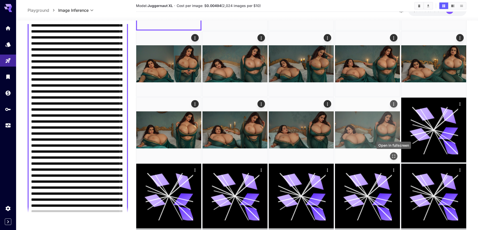
click at [393, 157] on icon "Open in fullscreen" at bounding box center [393, 156] width 5 height 5
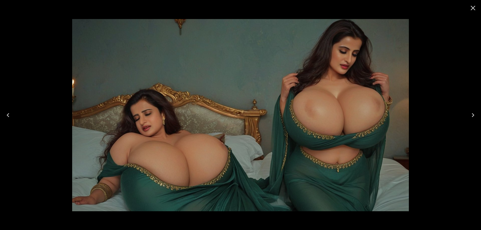
click at [472, 9] on icon "Close" at bounding box center [473, 8] width 5 height 5
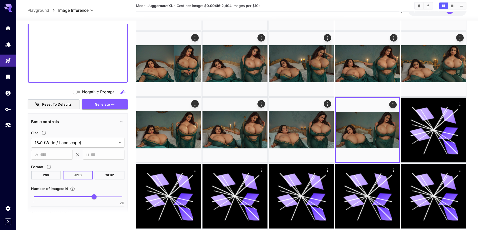
scroll to position [476, 0]
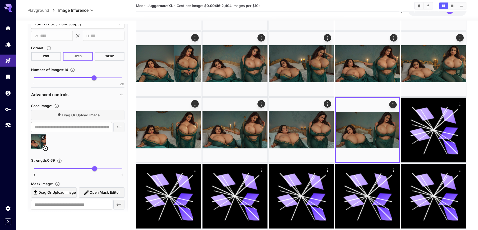
click at [47, 148] on icon at bounding box center [45, 148] width 5 height 5
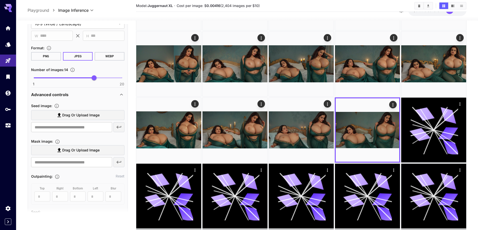
click at [89, 116] on span "Drag or upload image" at bounding box center [80, 115] width 37 height 6
click at [0, 0] on input "Drag or upload image" at bounding box center [0, 0] width 0 height 0
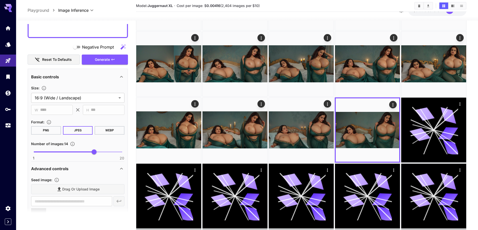
scroll to position [401, 0]
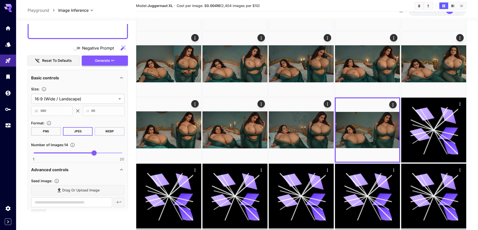
type input "**********"
click at [117, 57] on button "Generate" at bounding box center [105, 61] width 46 height 10
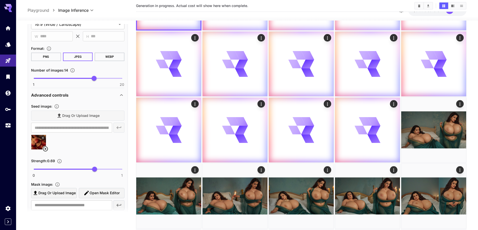
scroll to position [476, 0]
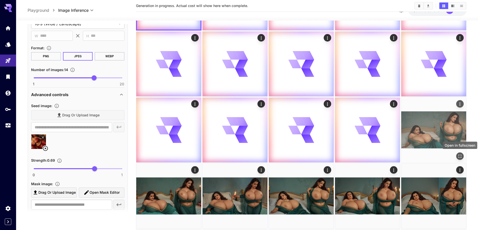
click at [458, 155] on icon "Open in fullscreen" at bounding box center [459, 156] width 5 height 5
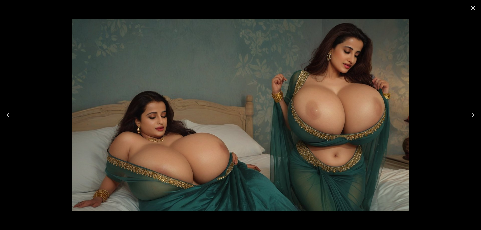
click at [475, 6] on icon "Close" at bounding box center [473, 8] width 8 height 8
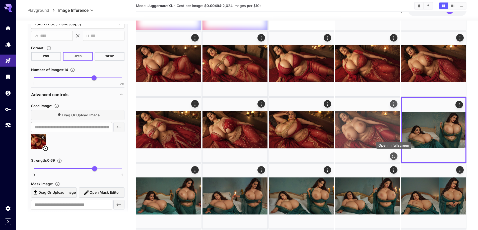
click at [393, 157] on icon "Open in fullscreen" at bounding box center [393, 156] width 5 height 5
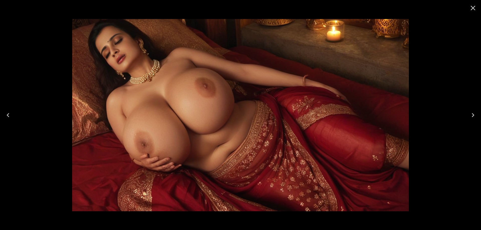
click at [13, 116] on button "Previous" at bounding box center [8, 115] width 16 height 20
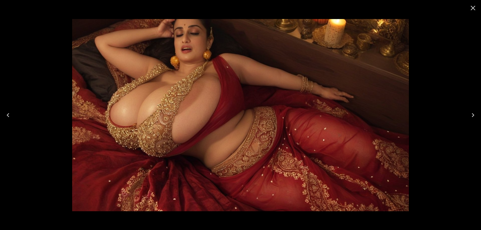
click at [13, 116] on button "Previous" at bounding box center [8, 115] width 16 height 20
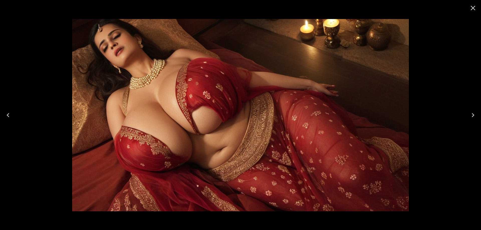
click at [13, 116] on button "Previous" at bounding box center [8, 115] width 16 height 20
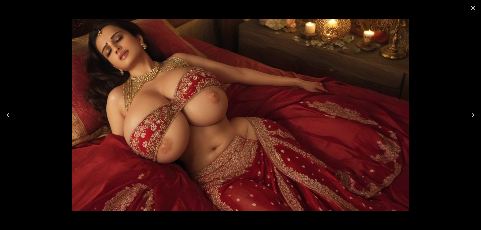
click at [13, 116] on button "Previous" at bounding box center [8, 115] width 16 height 20
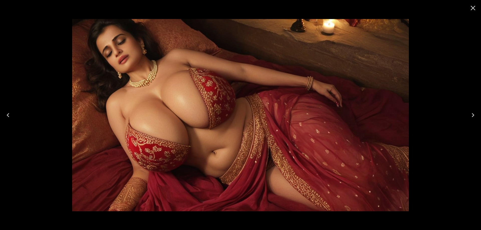
click at [13, 116] on button "Previous" at bounding box center [8, 115] width 16 height 20
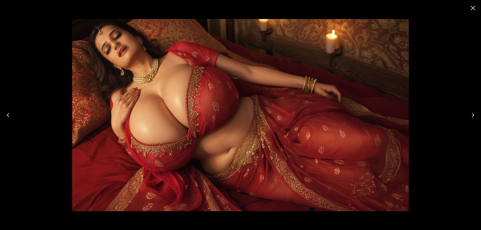
click at [472, 7] on icon "Close" at bounding box center [473, 8] width 8 height 8
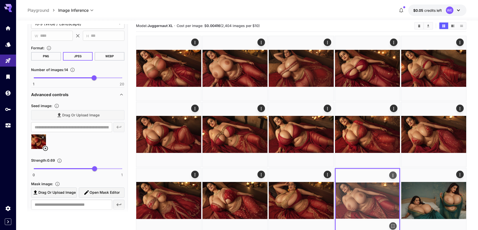
scroll to position [0, 0]
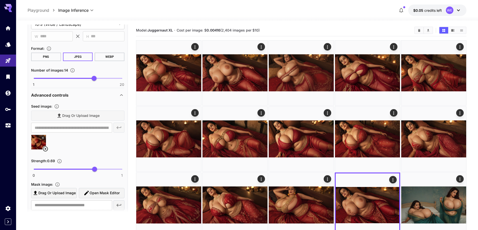
click at [44, 147] on icon at bounding box center [45, 149] width 5 height 5
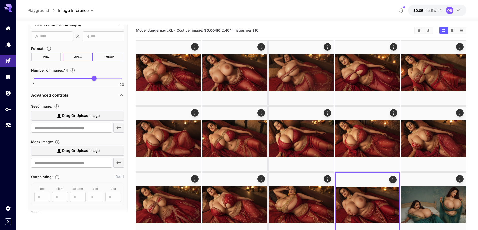
click at [80, 116] on span "Drag or upload image" at bounding box center [80, 116] width 37 height 6
click at [0, 0] on input "Drag or upload image" at bounding box center [0, 0] width 0 height 0
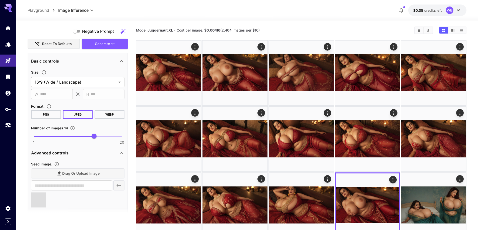
scroll to position [401, 0]
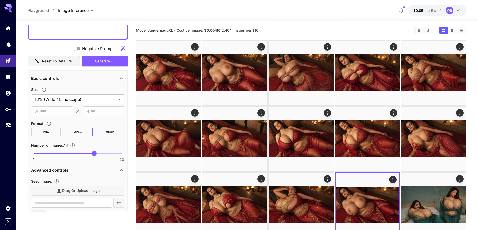
type input "**********"
click at [110, 62] on button "Generate" at bounding box center [105, 61] width 46 height 10
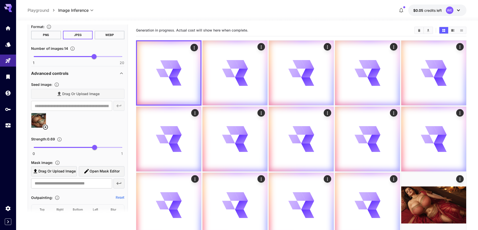
scroll to position [502, 0]
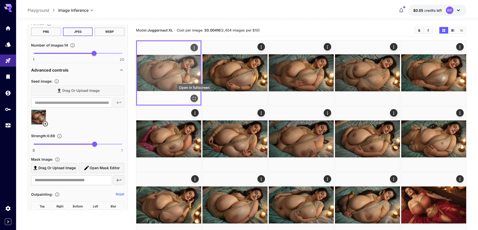
click at [194, 97] on icon "Open in fullscreen" at bounding box center [194, 98] width 5 height 5
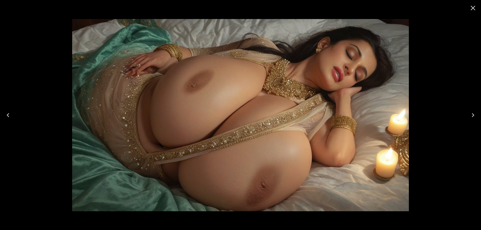
click at [473, 7] on icon "Close" at bounding box center [473, 8] width 5 height 5
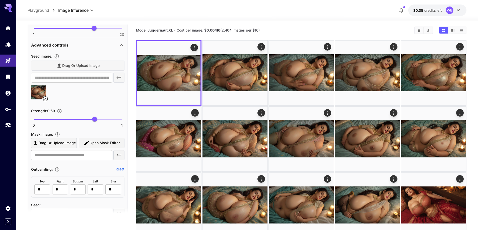
scroll to position [552, 0]
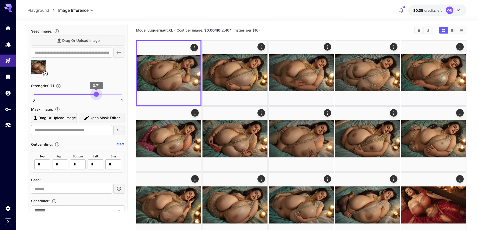
type input "****"
click at [98, 96] on span "0.72" at bounding box center [97, 94] width 5 height 5
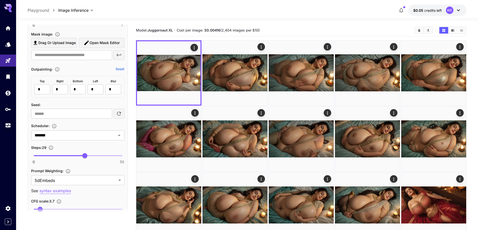
scroll to position [577, 0]
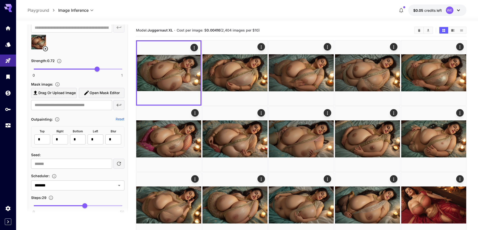
click at [46, 48] on icon at bounding box center [45, 49] width 6 height 6
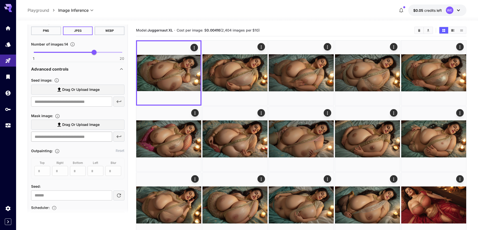
scroll to position [502, 0]
click at [82, 89] on span "Drag or upload image" at bounding box center [80, 91] width 37 height 6
click at [0, 0] on input "Drag or upload image" at bounding box center [0, 0] width 0 height 0
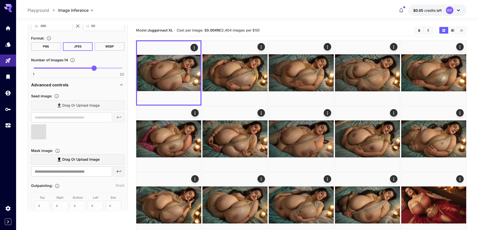
scroll to position [426, 0]
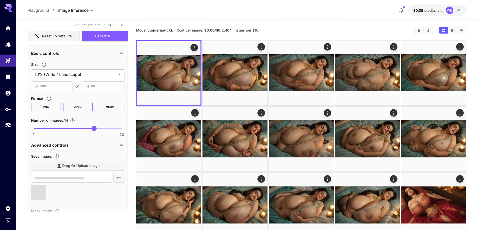
type input "**********"
click at [106, 37] on span "Generate" at bounding box center [102, 36] width 15 height 6
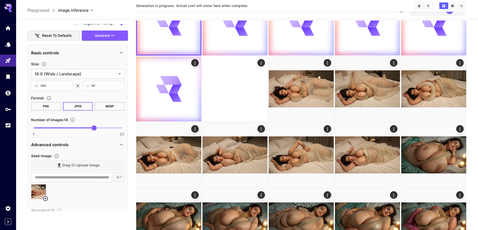
scroll to position [451, 0]
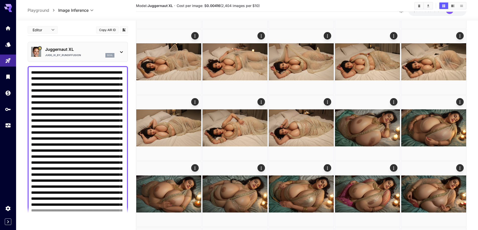
scroll to position [476, 0]
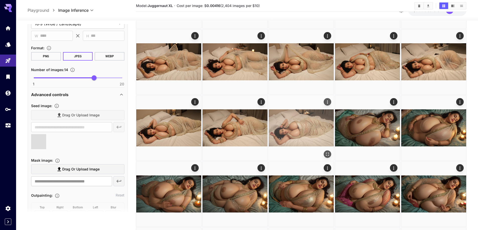
type input "**********"
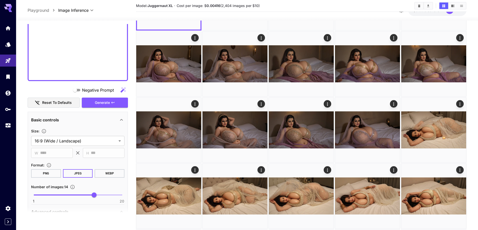
scroll to position [351, 0]
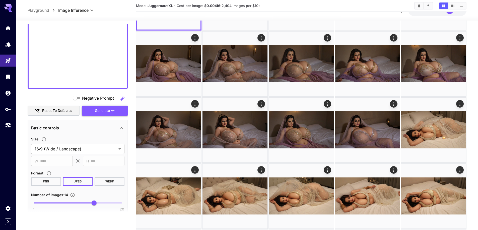
click at [96, 111] on span "Generate" at bounding box center [102, 111] width 15 height 6
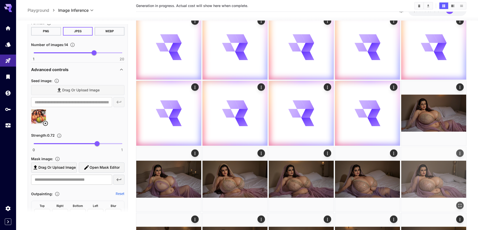
scroll to position [100, 0]
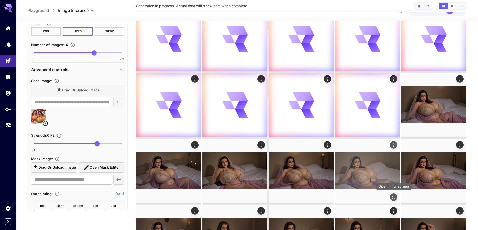
click at [392, 196] on icon "Open in fullscreen" at bounding box center [393, 197] width 5 height 5
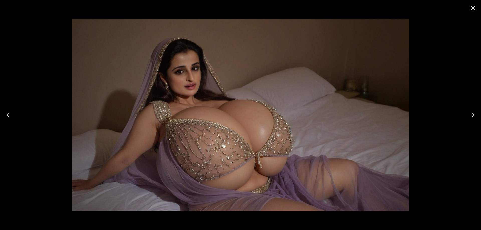
click at [471, 10] on icon "Close" at bounding box center [473, 8] width 8 height 8
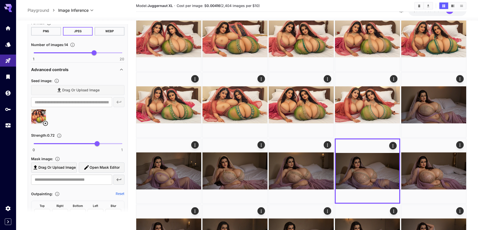
click at [48, 124] on icon at bounding box center [45, 124] width 6 height 6
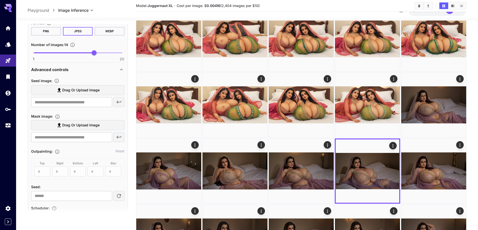
click at [85, 90] on span "Drag or upload image" at bounding box center [80, 90] width 37 height 6
click at [0, 0] on input "Drag or upload image" at bounding box center [0, 0] width 0 height 0
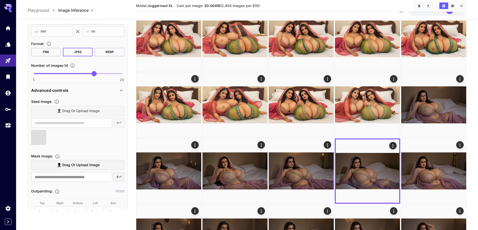
type input "**********"
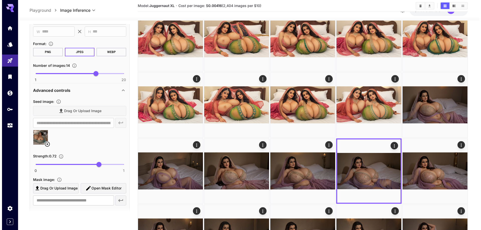
scroll to position [401, 0]
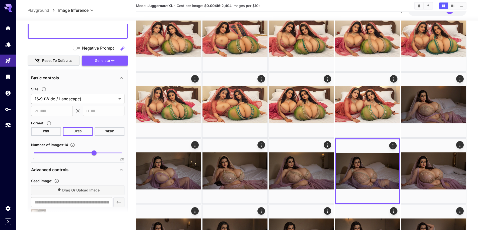
click at [95, 64] on button "Generate" at bounding box center [105, 61] width 46 height 10
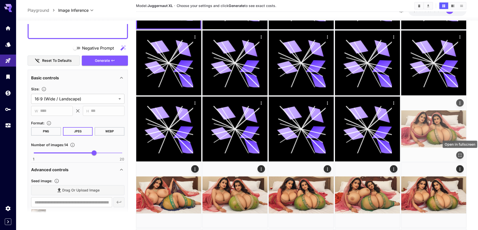
click at [458, 153] on button "Open in fullscreen" at bounding box center [460, 156] width 8 height 8
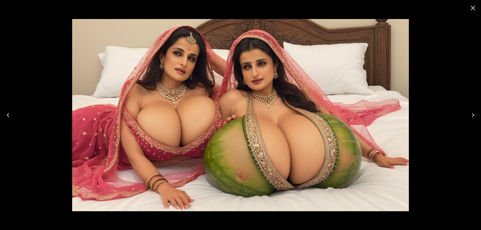
click at [475, 117] on icon "Next" at bounding box center [473, 115] width 8 height 8
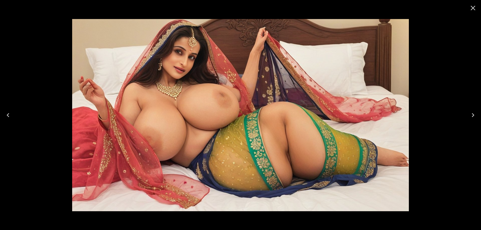
click at [475, 117] on icon "Next" at bounding box center [473, 115] width 8 height 8
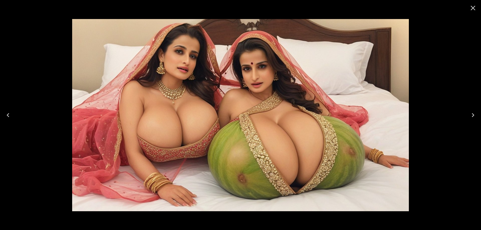
click at [475, 117] on icon "Next" at bounding box center [473, 115] width 8 height 8
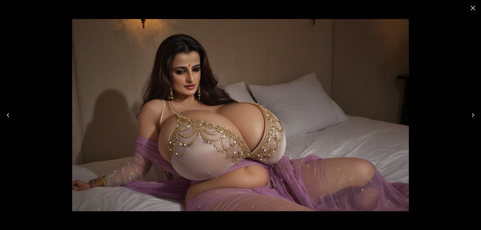
scroll to position [401, 0]
click at [480, 115] on button "Next" at bounding box center [473, 115] width 16 height 20
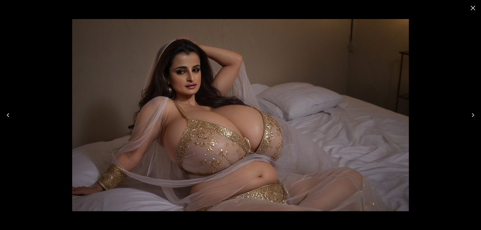
click at [472, 112] on icon "Next" at bounding box center [473, 115] width 8 height 8
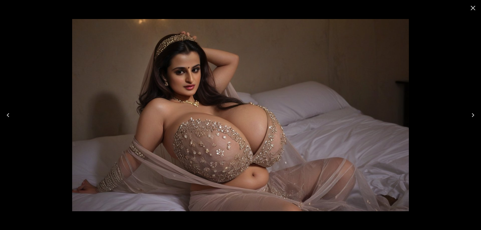
click at [472, 112] on icon "Next" at bounding box center [473, 115] width 8 height 8
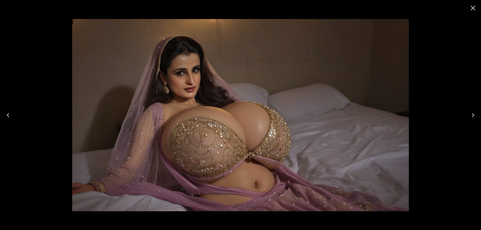
click at [472, 112] on icon "Next" at bounding box center [473, 115] width 8 height 8
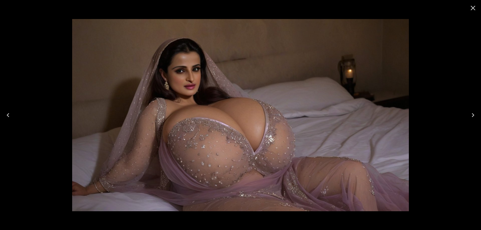
click at [472, 112] on icon "Next" at bounding box center [473, 115] width 8 height 8
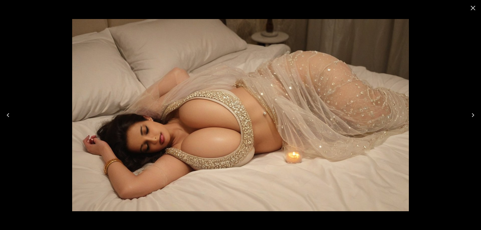
click at [472, 115] on icon "Next" at bounding box center [473, 115] width 8 height 8
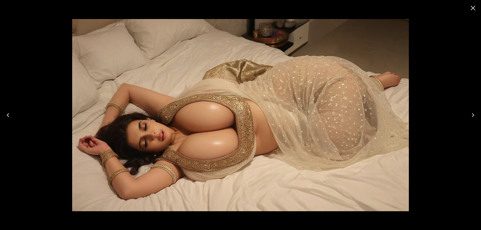
click at [472, 115] on icon "Next" at bounding box center [473, 115] width 8 height 8
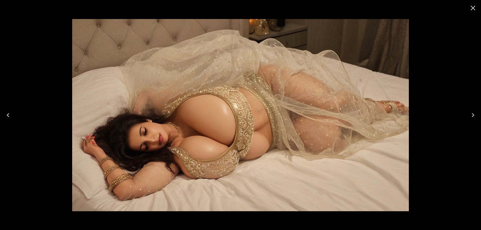
click at [472, 115] on icon "Next" at bounding box center [473, 115] width 8 height 8
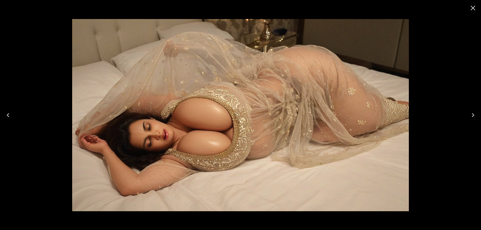
click at [472, 115] on icon "Next" at bounding box center [473, 115] width 8 height 8
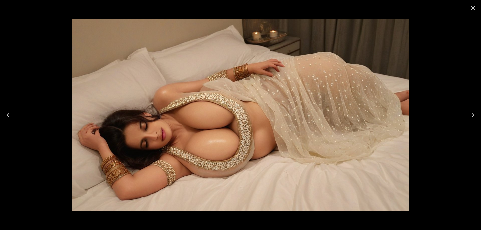
click at [472, 115] on icon "Next" at bounding box center [473, 115] width 8 height 8
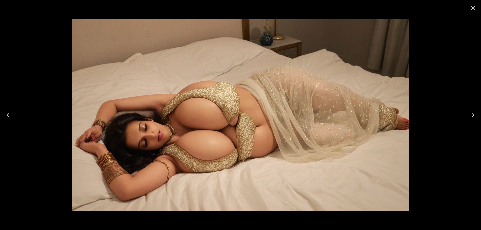
click at [472, 115] on icon "Next" at bounding box center [473, 115] width 8 height 8
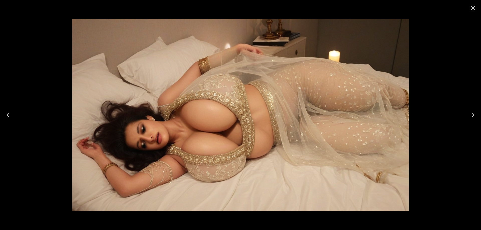
click at [472, 115] on icon "Next" at bounding box center [473, 115] width 8 height 8
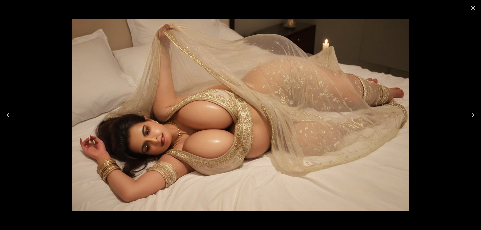
click at [472, 115] on icon "Next" at bounding box center [473, 115] width 8 height 8
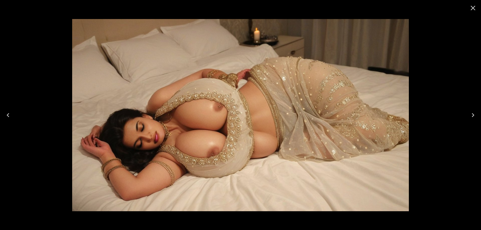
click at [472, 115] on icon "Next" at bounding box center [473, 115] width 8 height 8
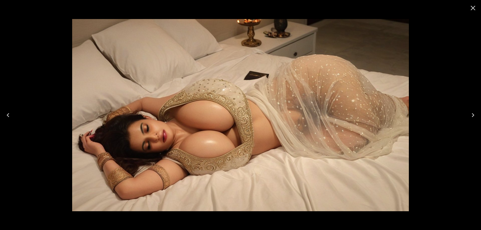
click at [472, 115] on icon "Next" at bounding box center [473, 115] width 8 height 8
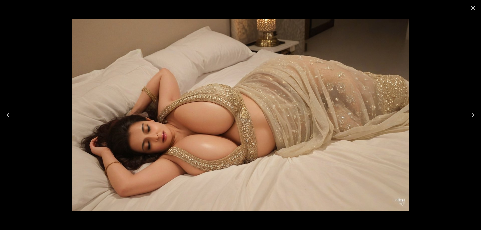
click at [472, 115] on icon "Next" at bounding box center [473, 115] width 8 height 8
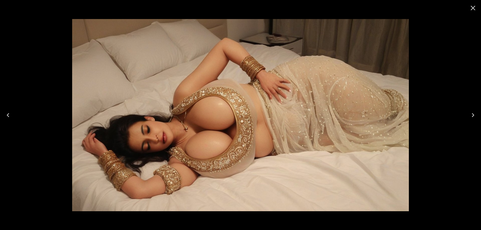
click at [472, 115] on icon "Next" at bounding box center [473, 115] width 8 height 8
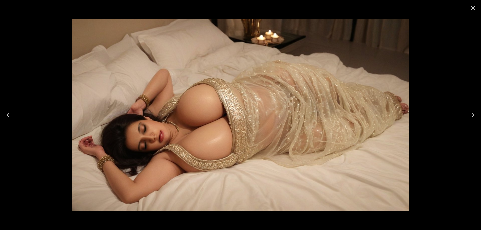
click at [472, 115] on icon "Next" at bounding box center [473, 115] width 8 height 8
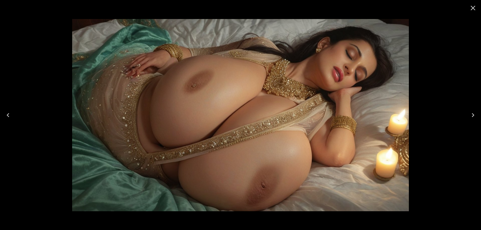
click at [472, 115] on icon "Next" at bounding box center [473, 115] width 8 height 8
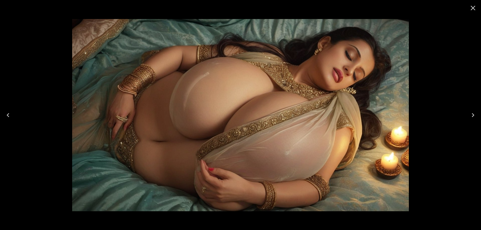
click at [1, 118] on button "Previous" at bounding box center [8, 115] width 16 height 20
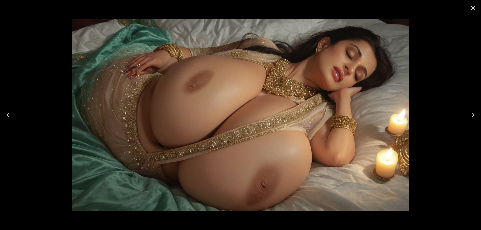
click at [468, 112] on button "Next" at bounding box center [473, 115] width 16 height 20
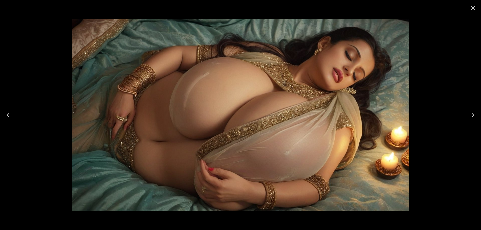
click at [468, 116] on button "Next" at bounding box center [473, 115] width 16 height 20
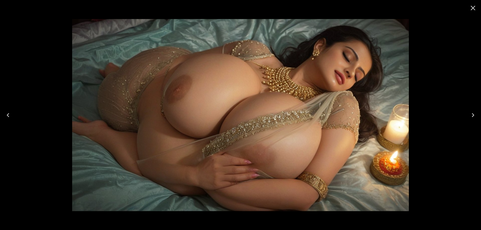
click at [468, 116] on button "Next" at bounding box center [473, 115] width 16 height 20
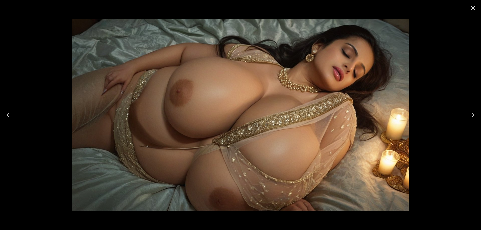
click at [468, 116] on button "Next" at bounding box center [473, 115] width 16 height 20
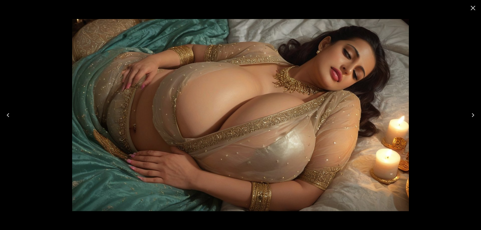
click at [466, 112] on button "Next" at bounding box center [473, 115] width 16 height 20
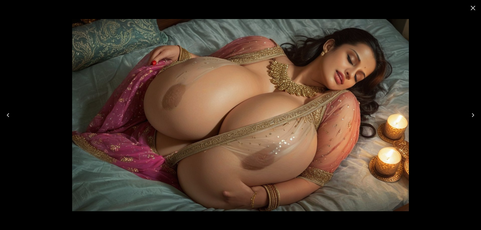
drag, startPoint x: 344, startPoint y: 109, endPoint x: 446, endPoint y: 107, distance: 102.1
click at [431, 89] on div at bounding box center [240, 115] width 481 height 230
click at [468, 111] on button "Next" at bounding box center [473, 115] width 16 height 20
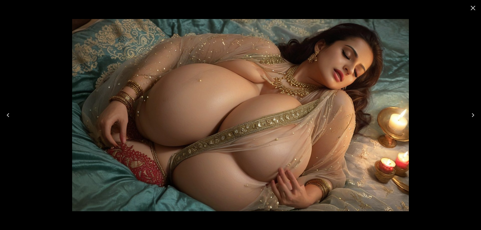
click at [469, 110] on button "Next" at bounding box center [473, 115] width 16 height 20
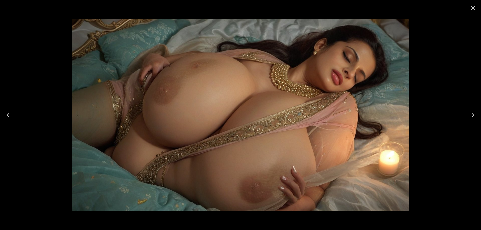
click at [469, 110] on button "Next" at bounding box center [473, 115] width 16 height 20
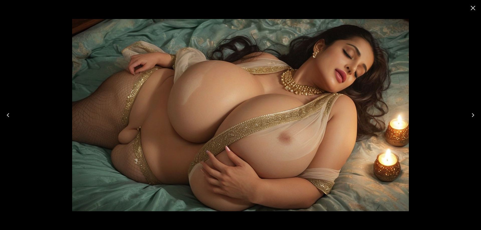
click at [469, 110] on button "Next" at bounding box center [473, 115] width 16 height 20
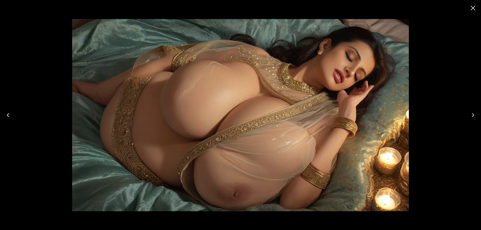
click at [468, 111] on button "Next" at bounding box center [473, 115] width 16 height 20
click at [468, 112] on button "Next" at bounding box center [473, 115] width 16 height 20
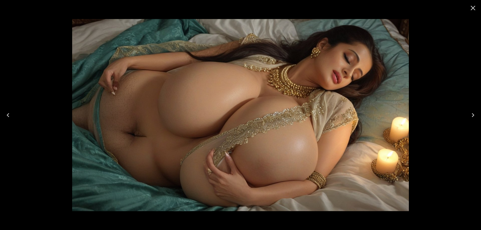
click at [466, 112] on button "Next" at bounding box center [473, 115] width 16 height 20
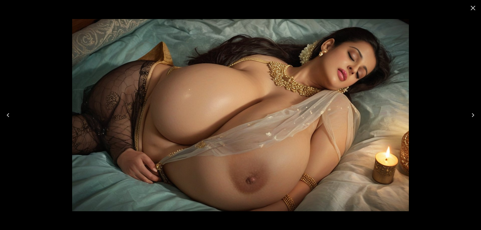
click at [466, 112] on button "Next" at bounding box center [473, 115] width 16 height 20
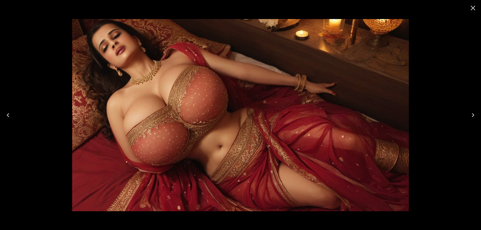
click at [466, 112] on button "Next" at bounding box center [473, 115] width 16 height 20
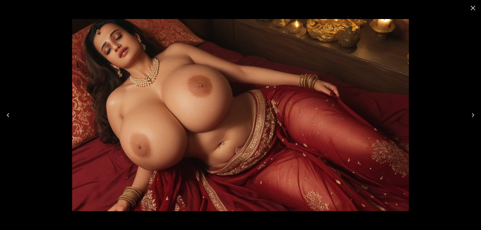
click at [13, 116] on button "Previous" at bounding box center [8, 115] width 16 height 20
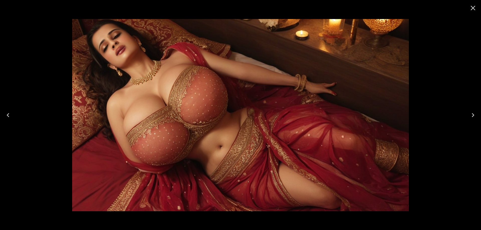
click at [471, 119] on icon "Next" at bounding box center [473, 115] width 8 height 8
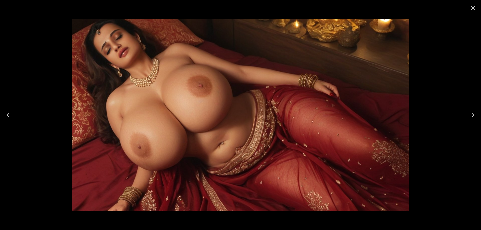
click at [478, 110] on button "Next" at bounding box center [473, 115] width 16 height 20
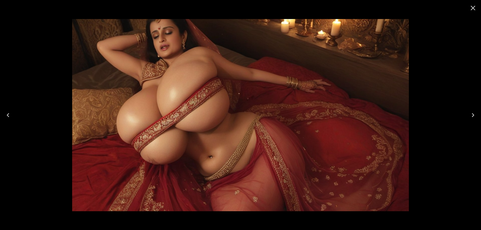
click at [479, 112] on button "Next" at bounding box center [473, 115] width 16 height 20
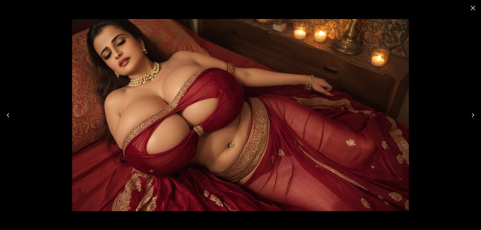
click at [477, 113] on icon "Next" at bounding box center [473, 115] width 8 height 8
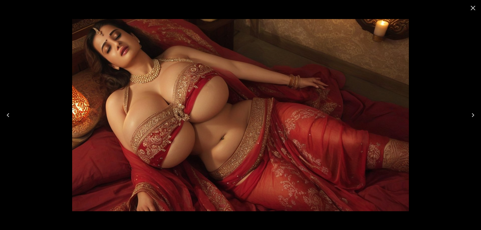
click at [468, 117] on button "Next" at bounding box center [473, 115] width 16 height 20
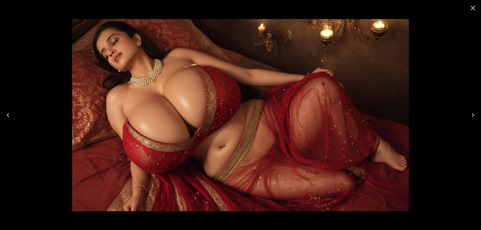
click at [470, 115] on icon "Next" at bounding box center [473, 115] width 8 height 8
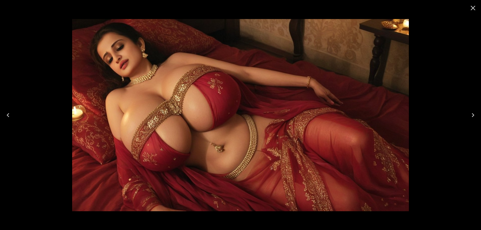
click at [470, 115] on icon "Next" at bounding box center [473, 115] width 8 height 8
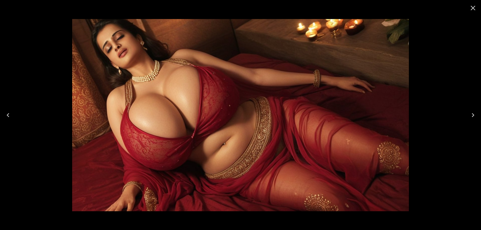
click at [470, 115] on icon "Next" at bounding box center [473, 115] width 8 height 8
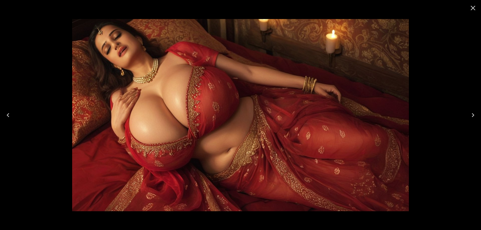
click at [470, 114] on icon "Next" at bounding box center [473, 115] width 8 height 8
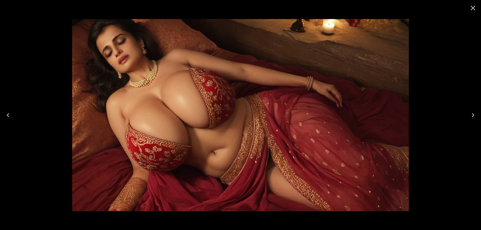
click at [470, 114] on icon "Next" at bounding box center [473, 115] width 8 height 8
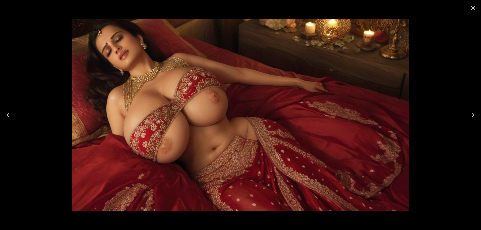
click at [470, 114] on icon "Next" at bounding box center [473, 115] width 8 height 8
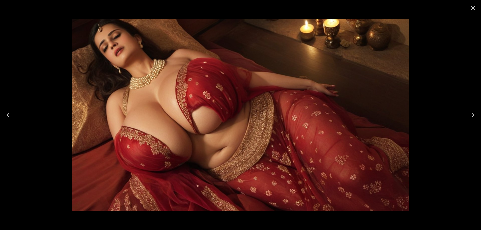
click at [470, 114] on icon "Next" at bounding box center [473, 115] width 8 height 8
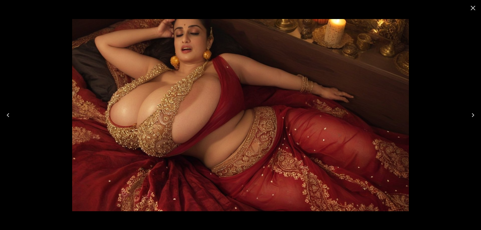
click at [470, 114] on icon "Next" at bounding box center [473, 115] width 8 height 8
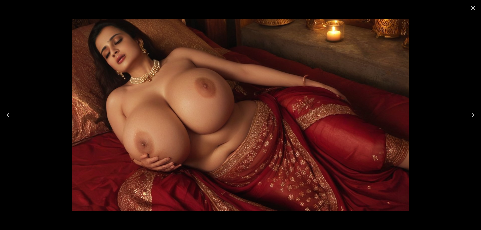
click at [470, 114] on icon "Next" at bounding box center [473, 115] width 8 height 8
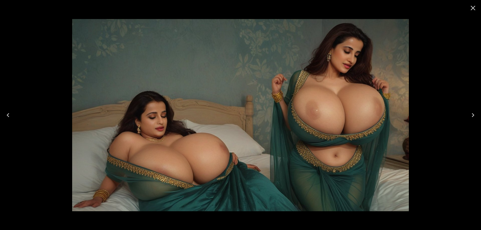
click at [471, 120] on button "Next" at bounding box center [473, 115] width 16 height 20
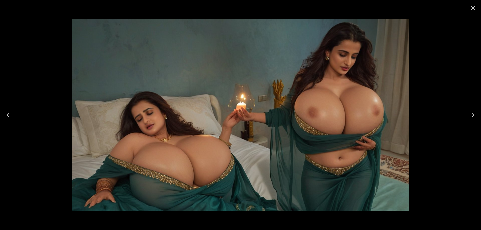
scroll to position [401, 0]
click at [471, 114] on icon "Next" at bounding box center [473, 115] width 8 height 8
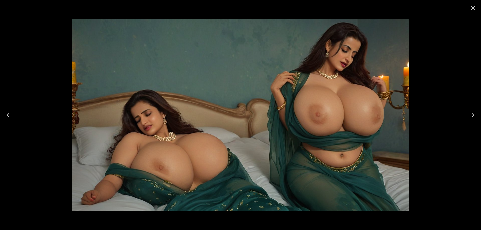
click at [471, 114] on icon "Next" at bounding box center [473, 115] width 8 height 8
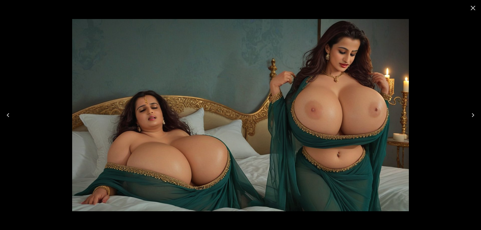
click at [470, 116] on icon "Next" at bounding box center [473, 115] width 8 height 8
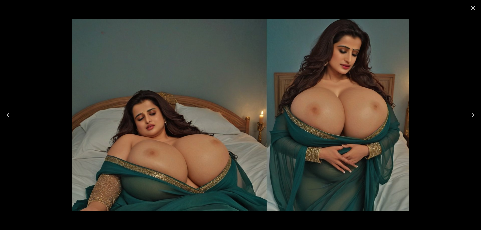
click at [470, 116] on icon "Next" at bounding box center [473, 115] width 8 height 8
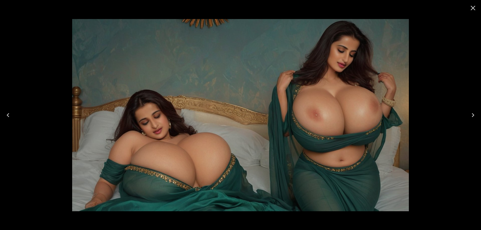
click at [470, 116] on icon "Next" at bounding box center [473, 115] width 8 height 8
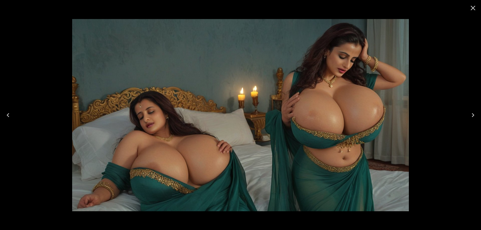
click at [474, 116] on icon "Next" at bounding box center [473, 115] width 8 height 8
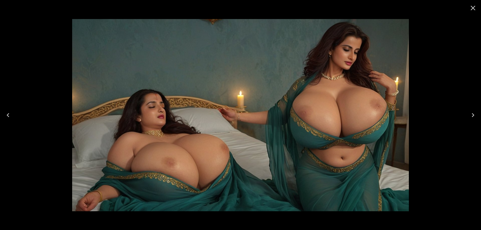
click at [477, 111] on button "Next" at bounding box center [473, 115] width 16 height 20
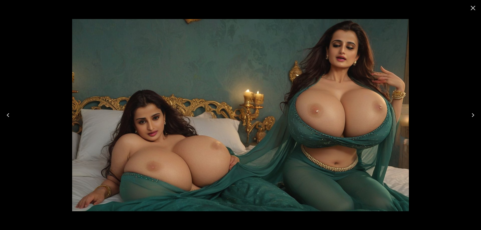
click at [474, 114] on icon "Next" at bounding box center [473, 115] width 8 height 8
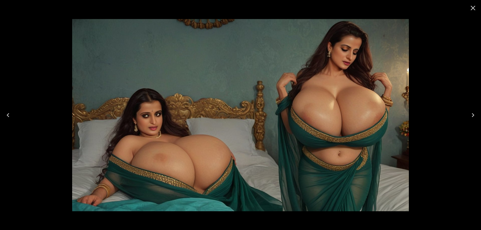
click at [479, 114] on button "Next" at bounding box center [473, 115] width 16 height 20
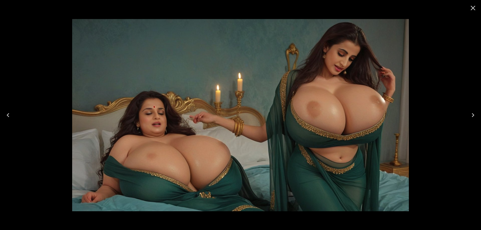
click at [479, 114] on button "Next" at bounding box center [473, 115] width 16 height 20
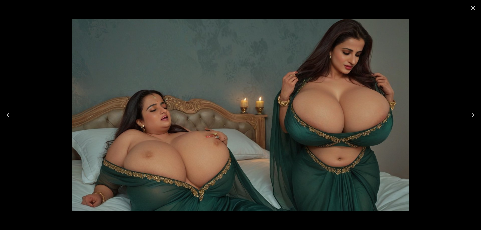
click at [479, 114] on button "Next" at bounding box center [473, 115] width 16 height 20
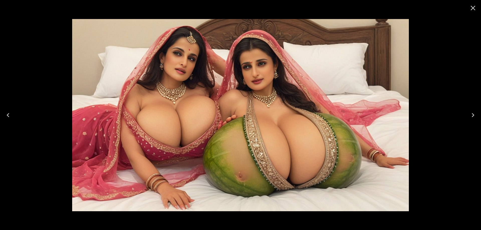
click at [479, 114] on button "Next" at bounding box center [473, 115] width 16 height 20
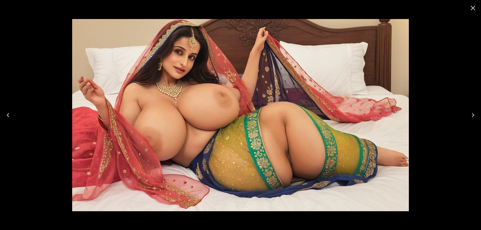
click at [479, 114] on button "Next" at bounding box center [473, 115] width 16 height 20
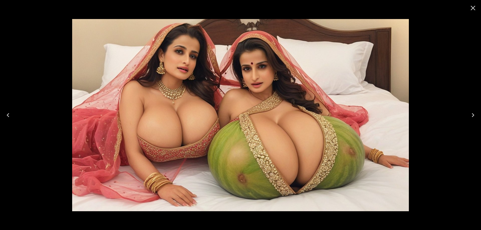
click at [479, 114] on button "Next" at bounding box center [473, 115] width 16 height 20
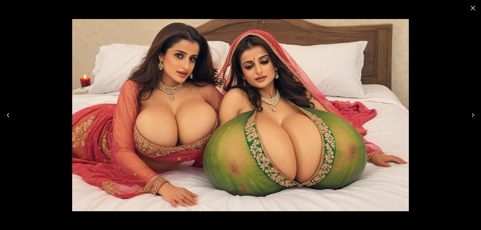
click at [479, 114] on button "Next" at bounding box center [473, 115] width 16 height 20
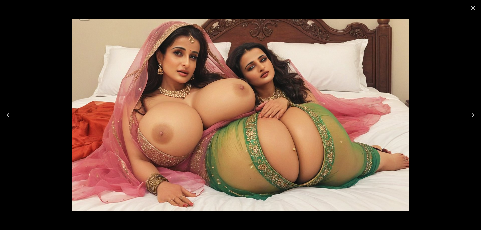
click at [479, 114] on button "Next" at bounding box center [473, 115] width 16 height 20
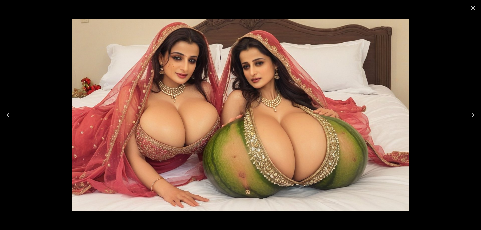
click at [470, 5] on icon "Close" at bounding box center [473, 8] width 8 height 8
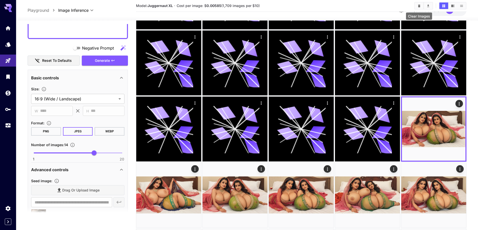
click at [418, 5] on icon "Clear Images" at bounding box center [419, 5] width 2 height 3
